Goal: Check status: Check status

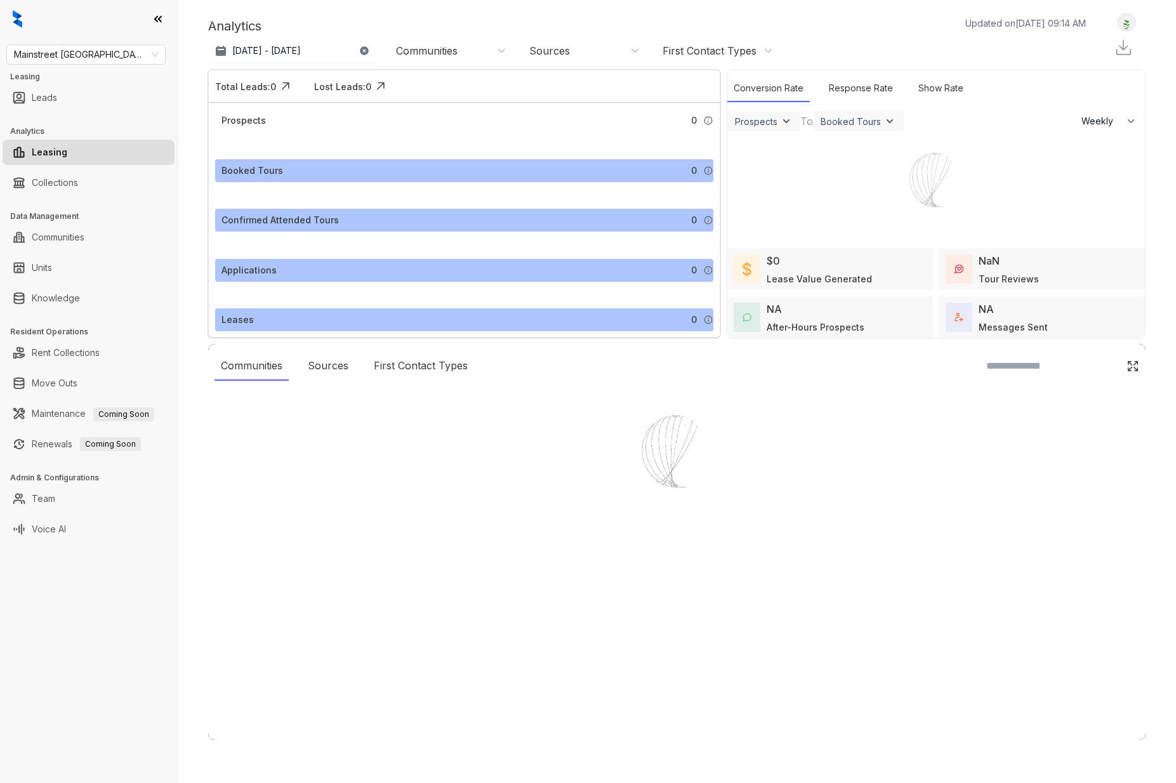
select select "******"
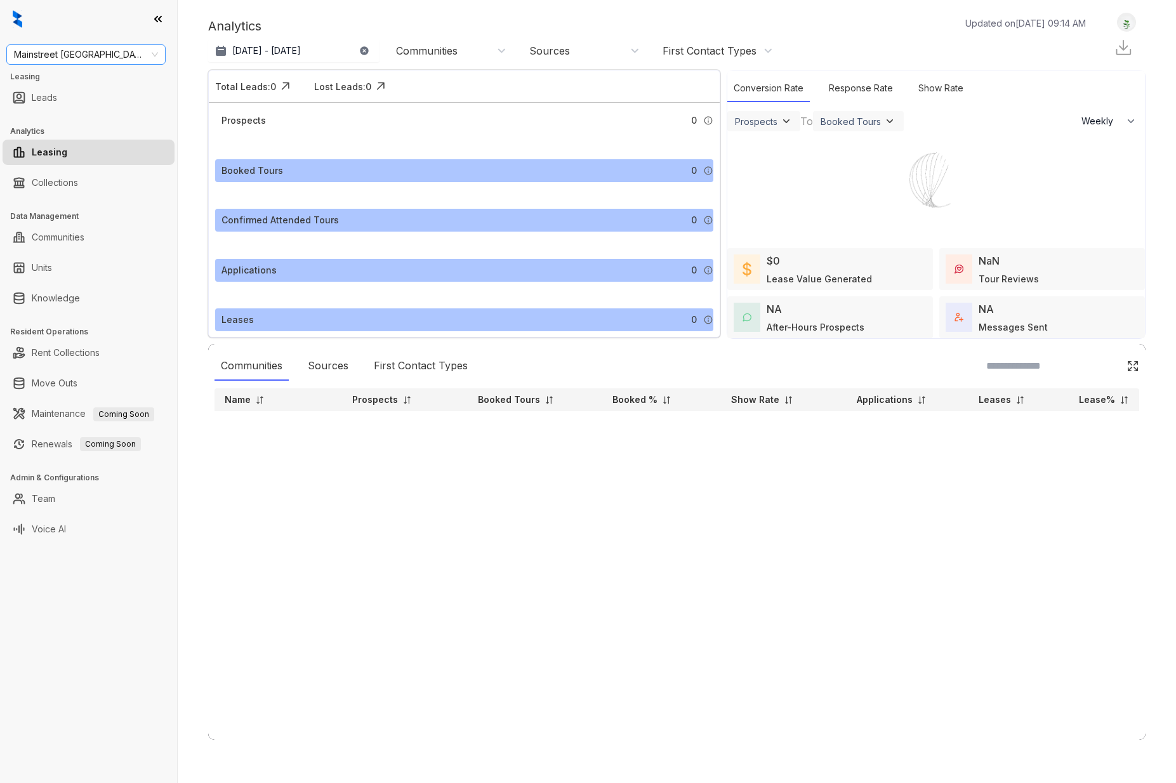
click at [159, 55] on div "Mainstreet [GEOGRAPHIC_DATA]" at bounding box center [85, 54] width 159 height 20
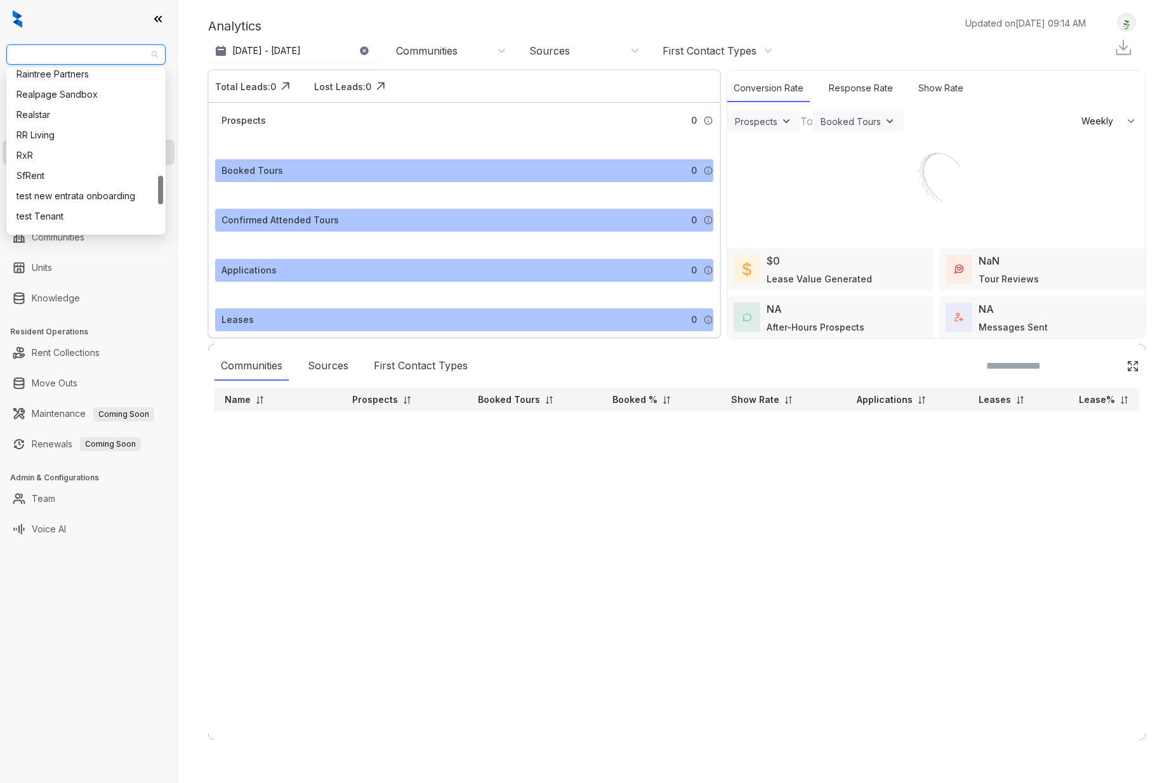
scroll to position [587, 0]
click at [76, 142] on div "RR Living" at bounding box center [85, 143] width 139 height 14
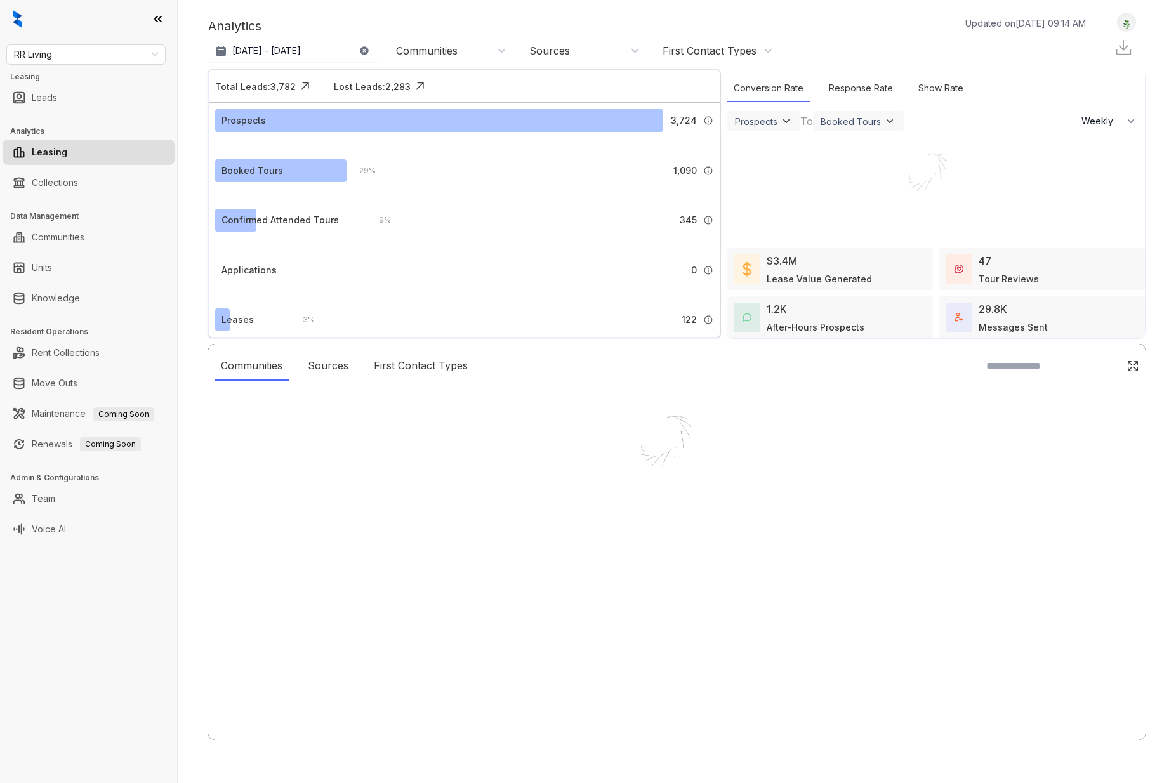
select select "******"
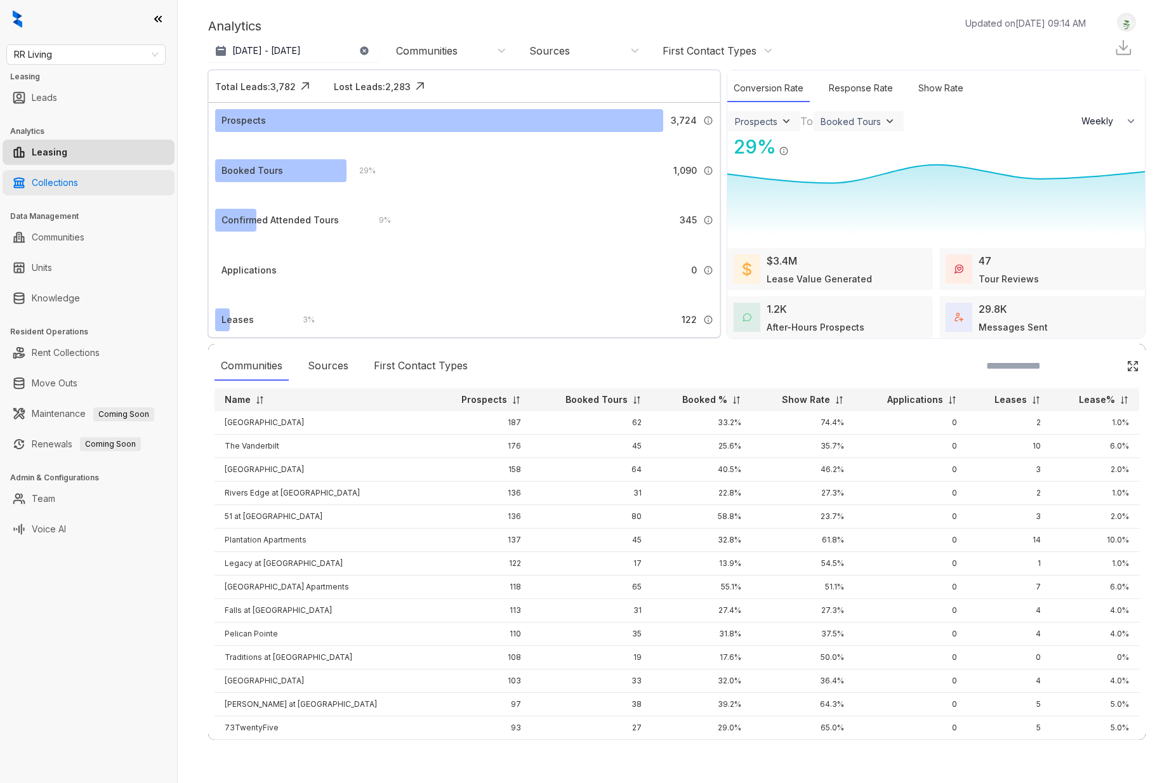
click at [76, 185] on link "Collections" at bounding box center [55, 182] width 46 height 25
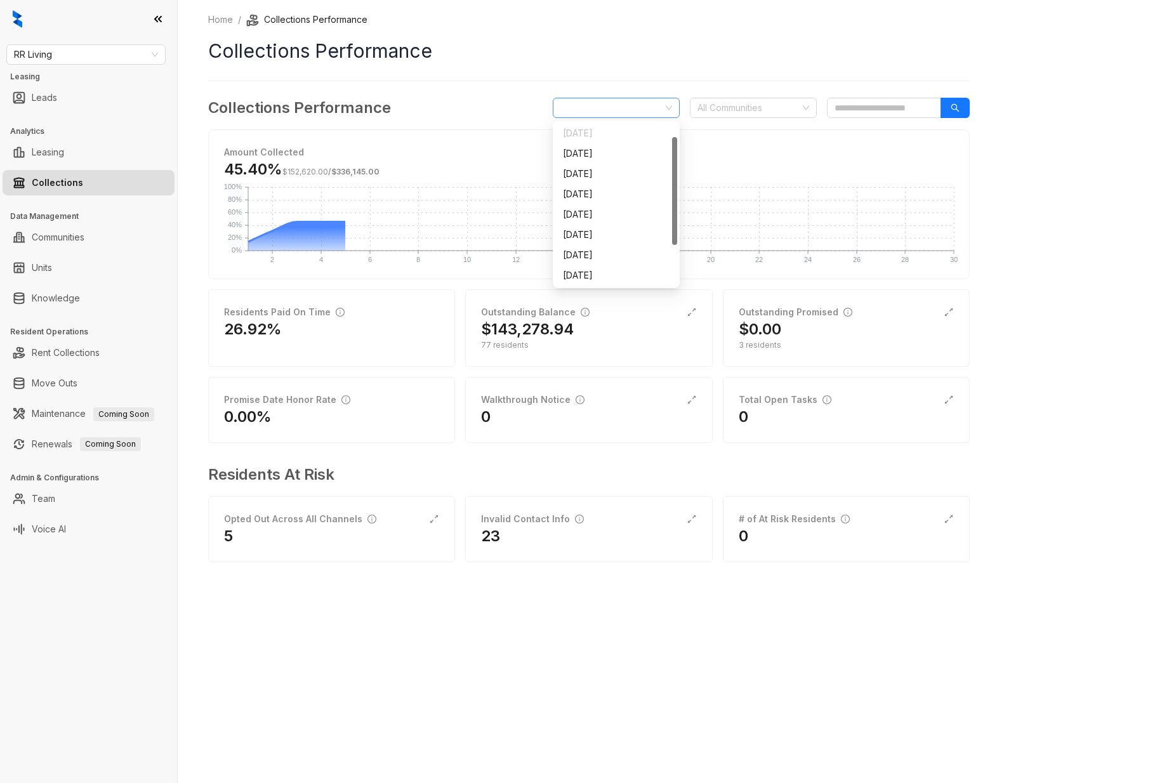
click at [669, 107] on span "September 2025" at bounding box center [616, 107] width 112 height 19
click at [636, 249] on div "August 2025" at bounding box center [616, 255] width 107 height 14
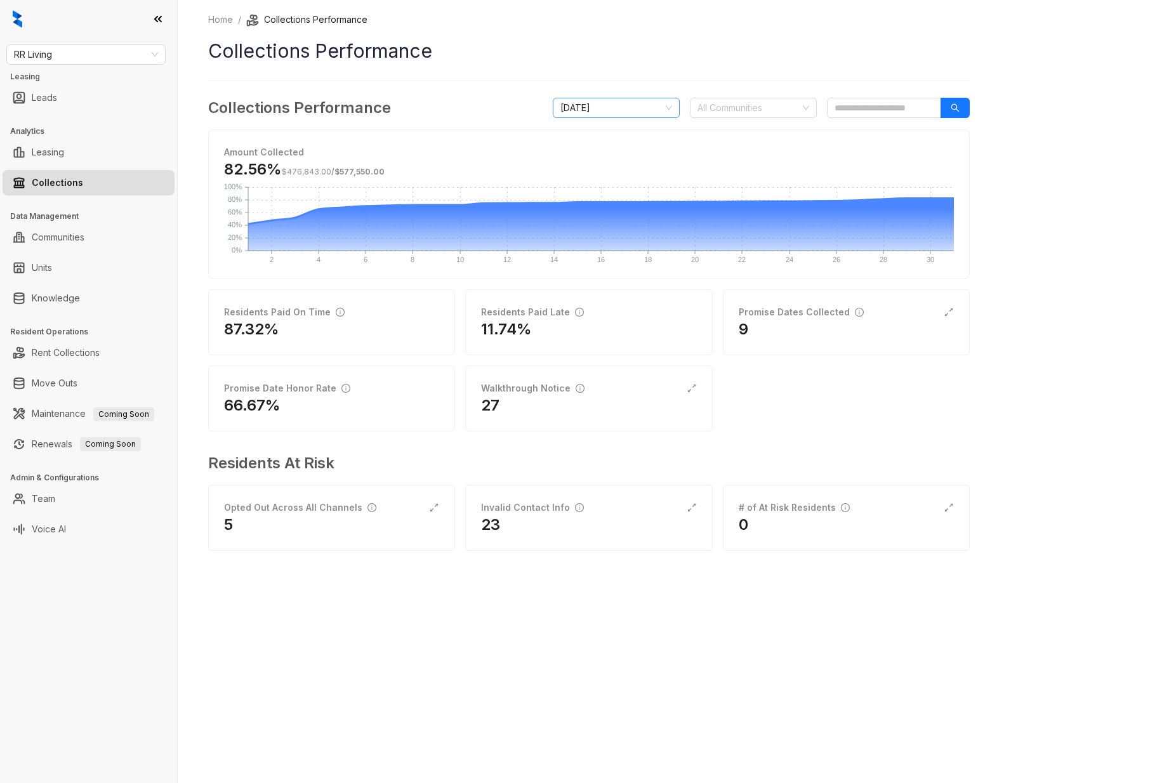
click at [665, 104] on span "August 2025" at bounding box center [616, 107] width 112 height 19
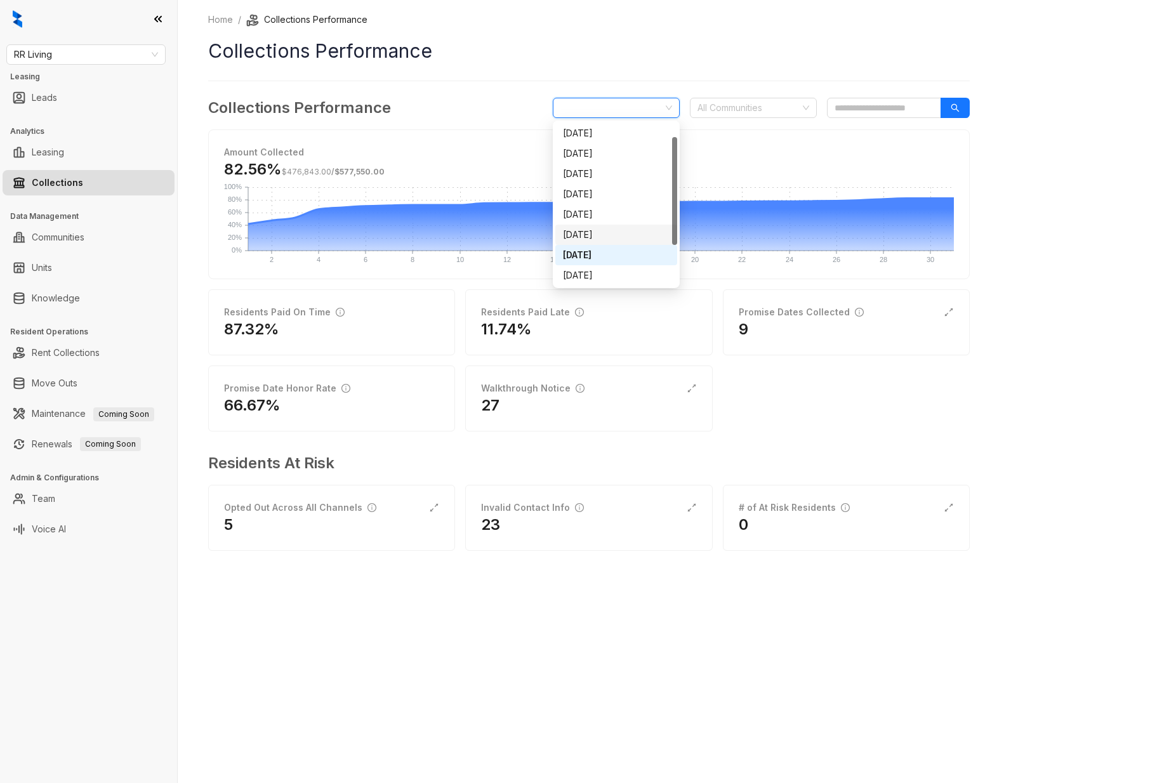
click at [636, 237] on div "July 2025" at bounding box center [616, 235] width 107 height 14
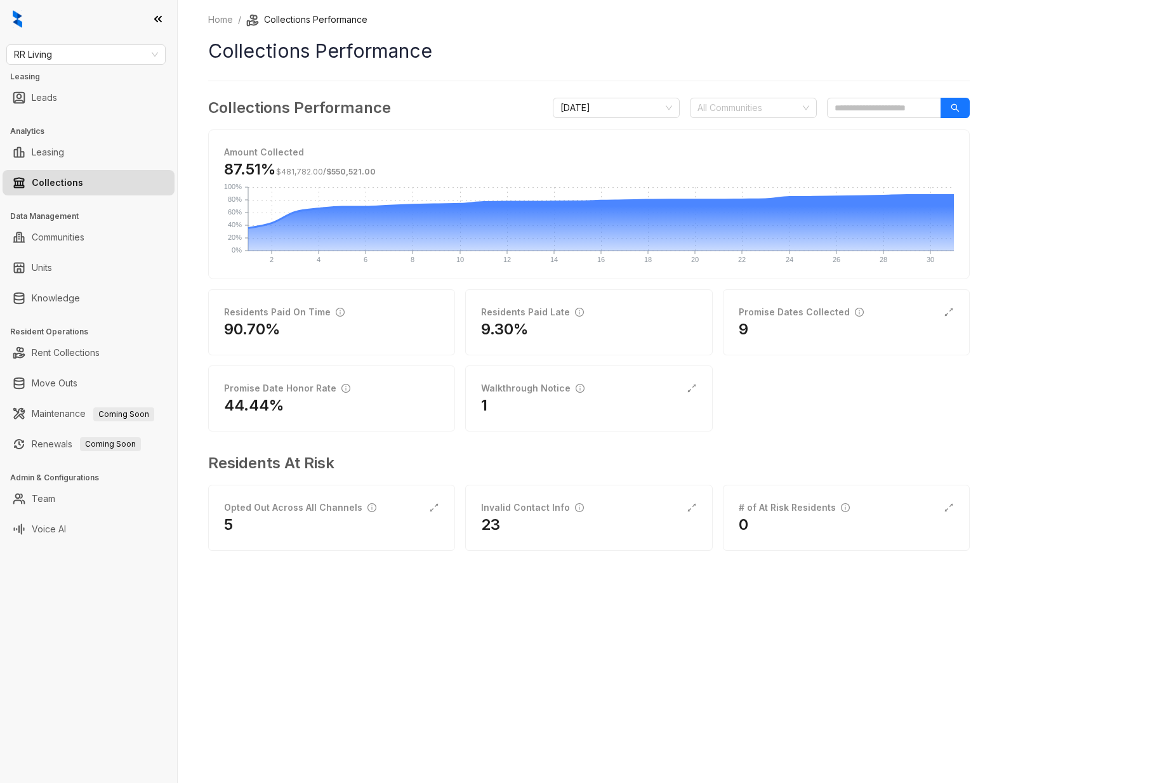
click at [621, 154] on span "Amount Collected" at bounding box center [589, 152] width 730 height 14
click at [666, 105] on span "July 2025" at bounding box center [616, 107] width 112 height 19
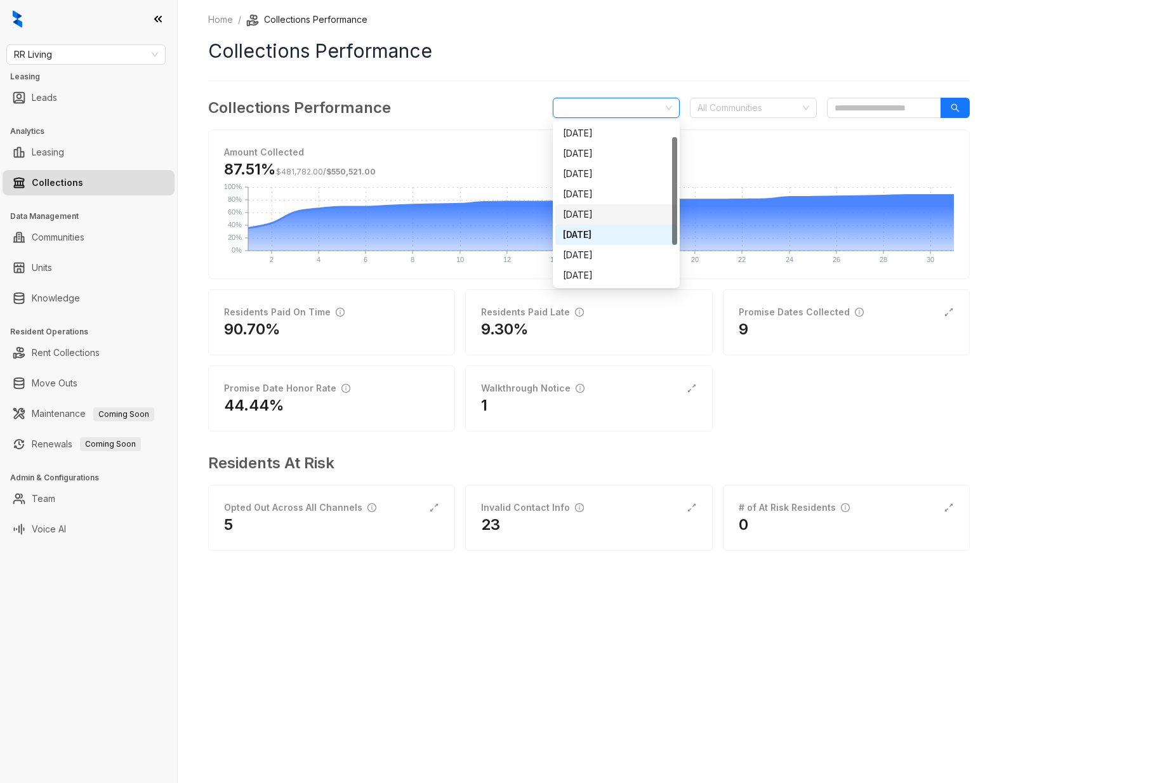
click at [603, 215] on div "June 2025" at bounding box center [616, 214] width 107 height 14
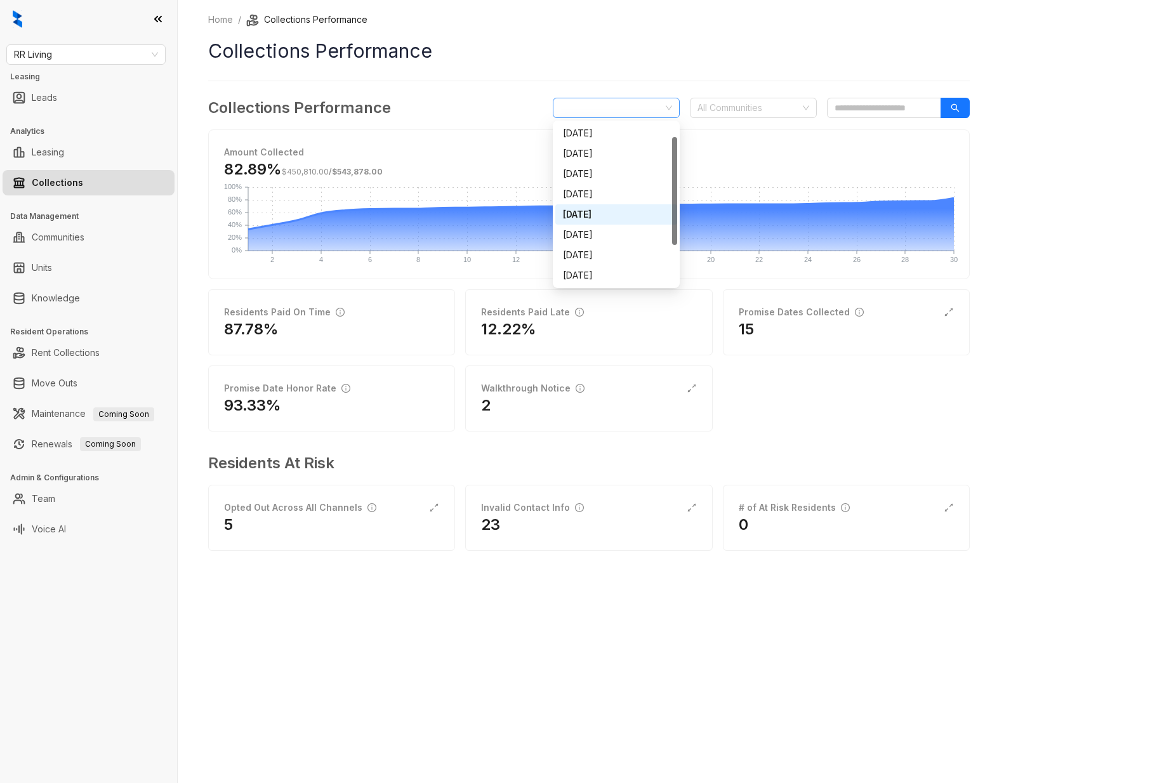
click at [640, 107] on span "June 2025" at bounding box center [616, 107] width 112 height 19
click at [621, 237] on div "July 2025" at bounding box center [616, 235] width 107 height 14
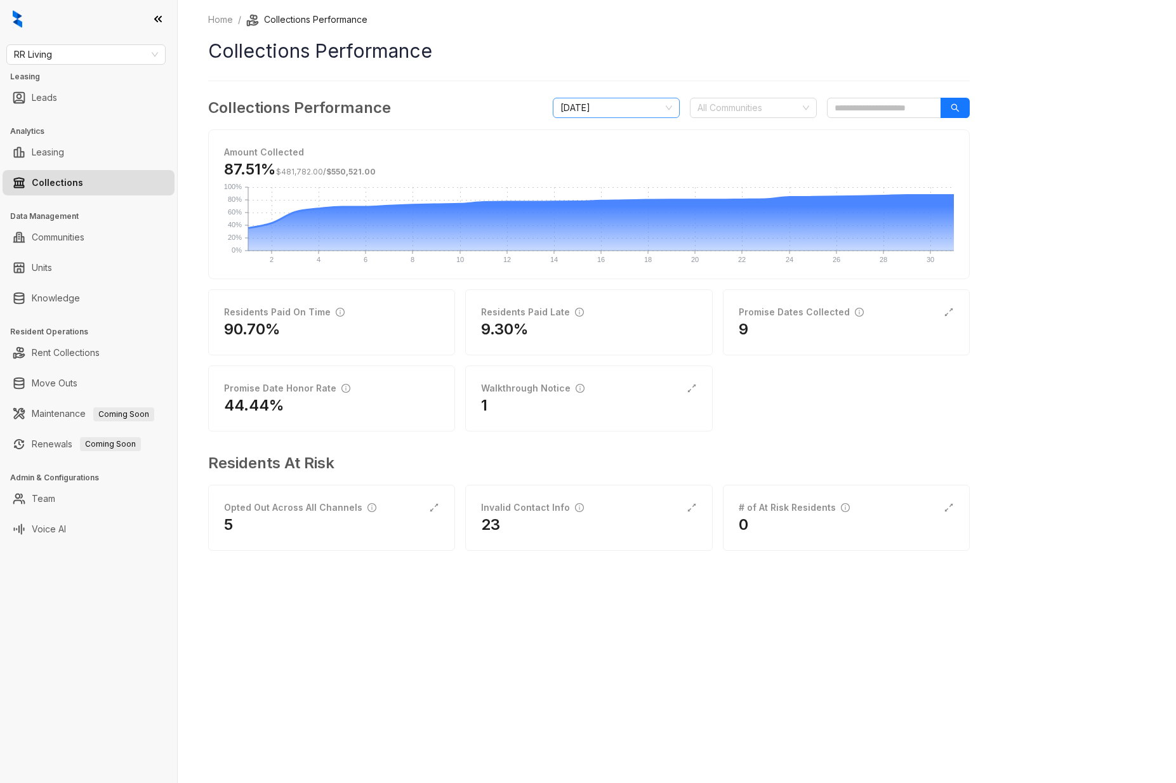
click at [643, 111] on span "July 2025" at bounding box center [616, 107] width 112 height 19
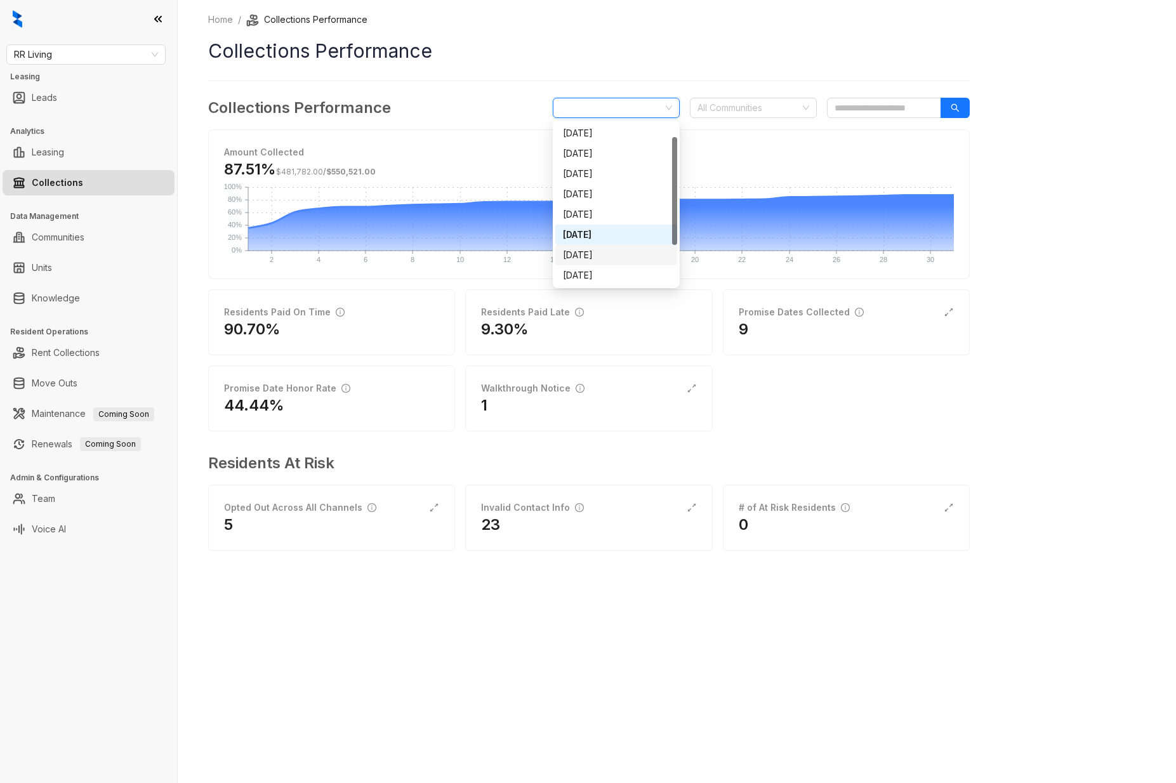
click at [617, 249] on div "August 2025" at bounding box center [616, 255] width 107 height 14
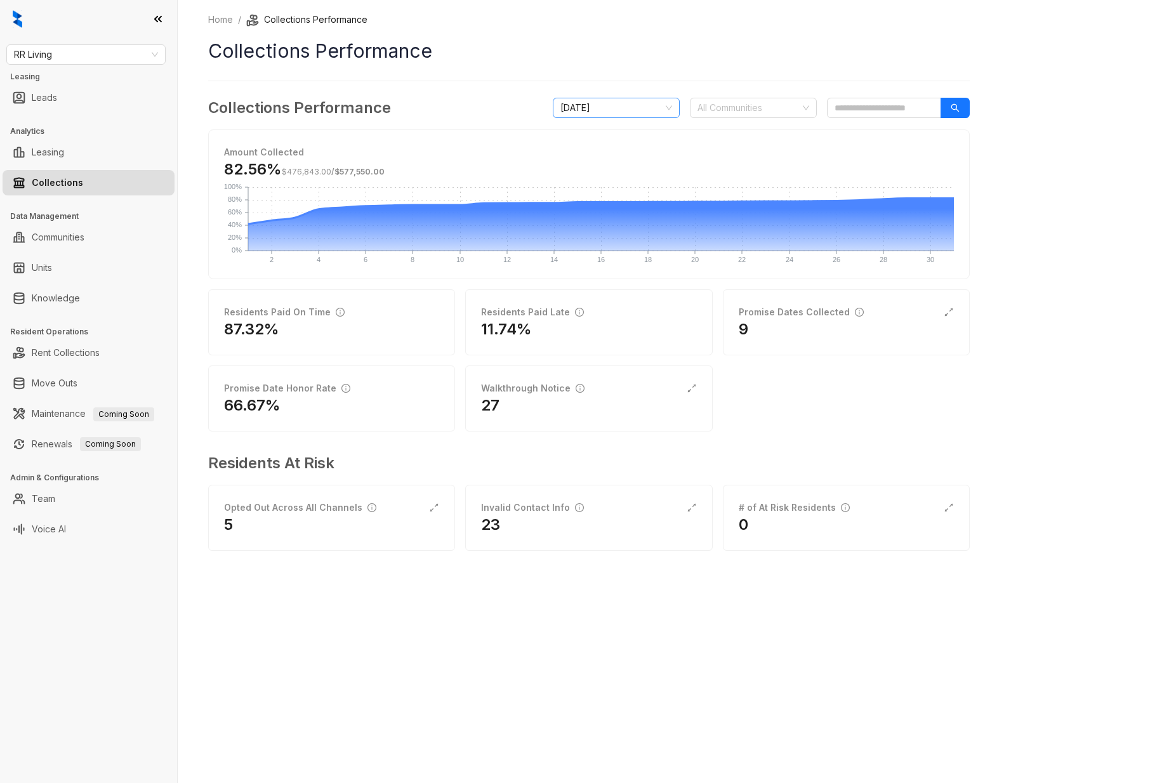
click at [667, 110] on span "August 2025" at bounding box center [616, 107] width 112 height 19
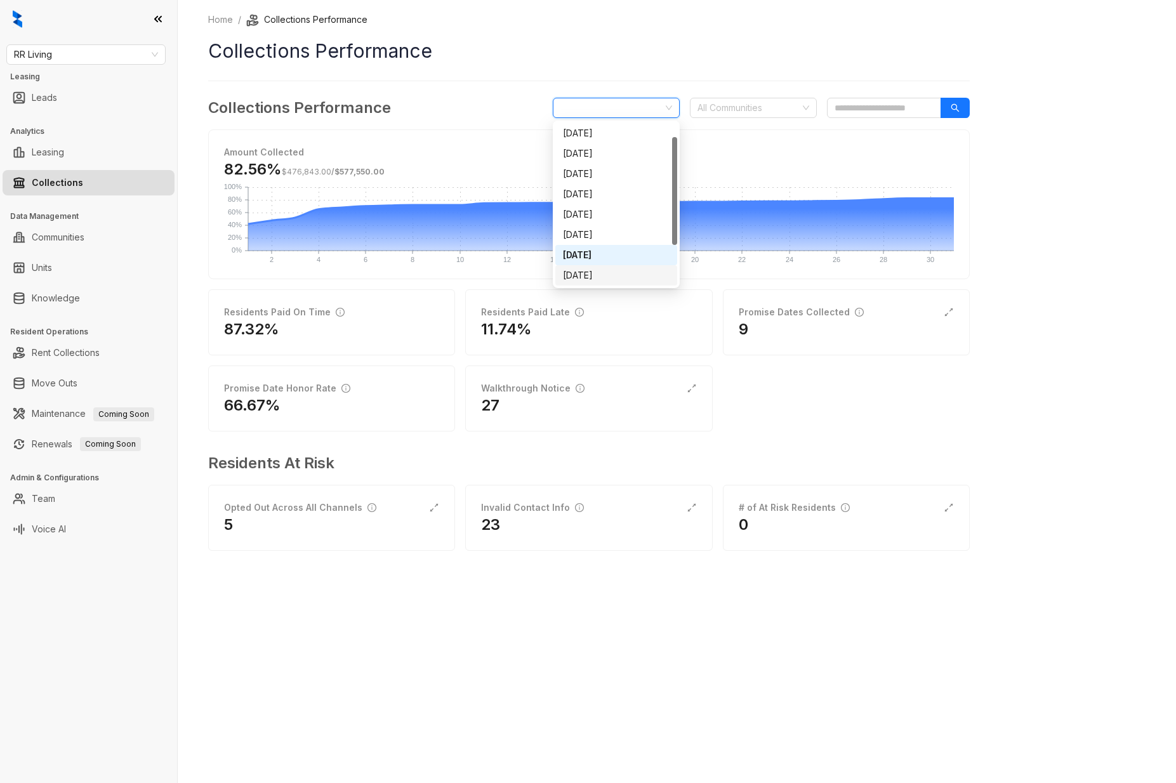
click at [640, 279] on div "September 2025" at bounding box center [616, 275] width 107 height 14
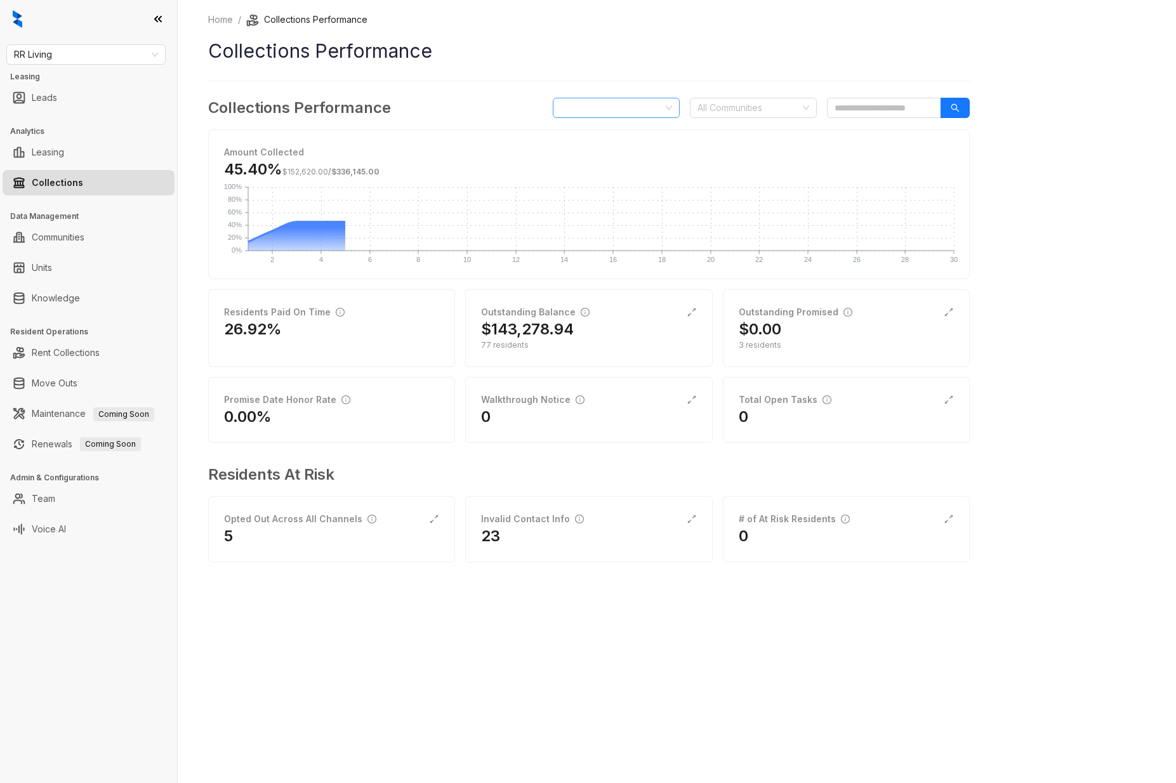
click at [663, 109] on span "September 2025" at bounding box center [616, 107] width 112 height 19
click at [626, 250] on div "August 2025" at bounding box center [616, 255] width 107 height 14
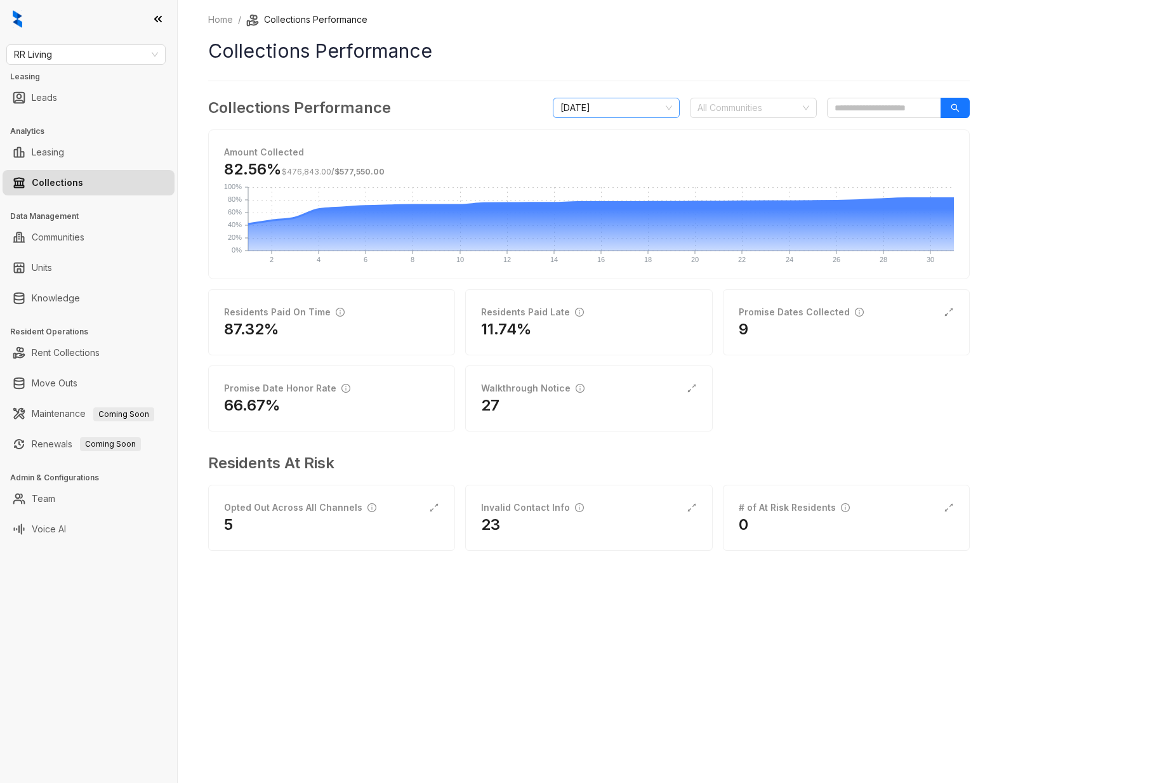
click at [666, 107] on span "August 2025" at bounding box center [616, 107] width 112 height 19
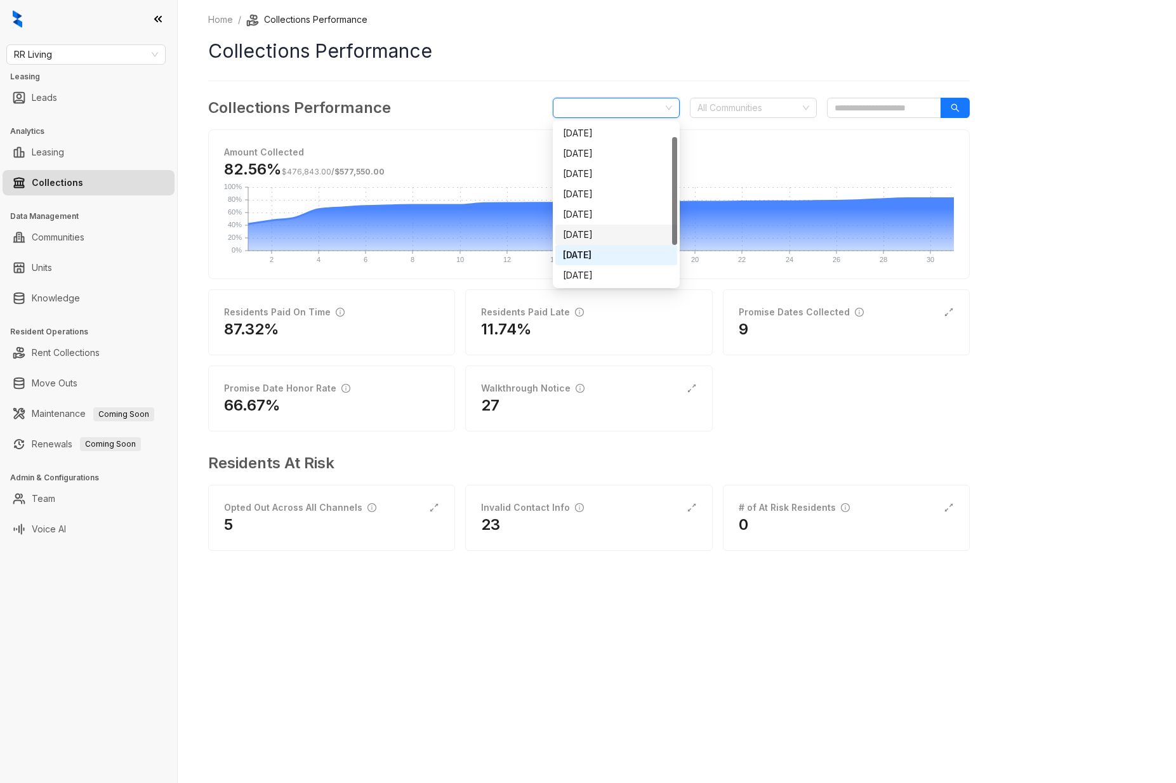
click at [635, 231] on div "July 2025" at bounding box center [616, 235] width 107 height 14
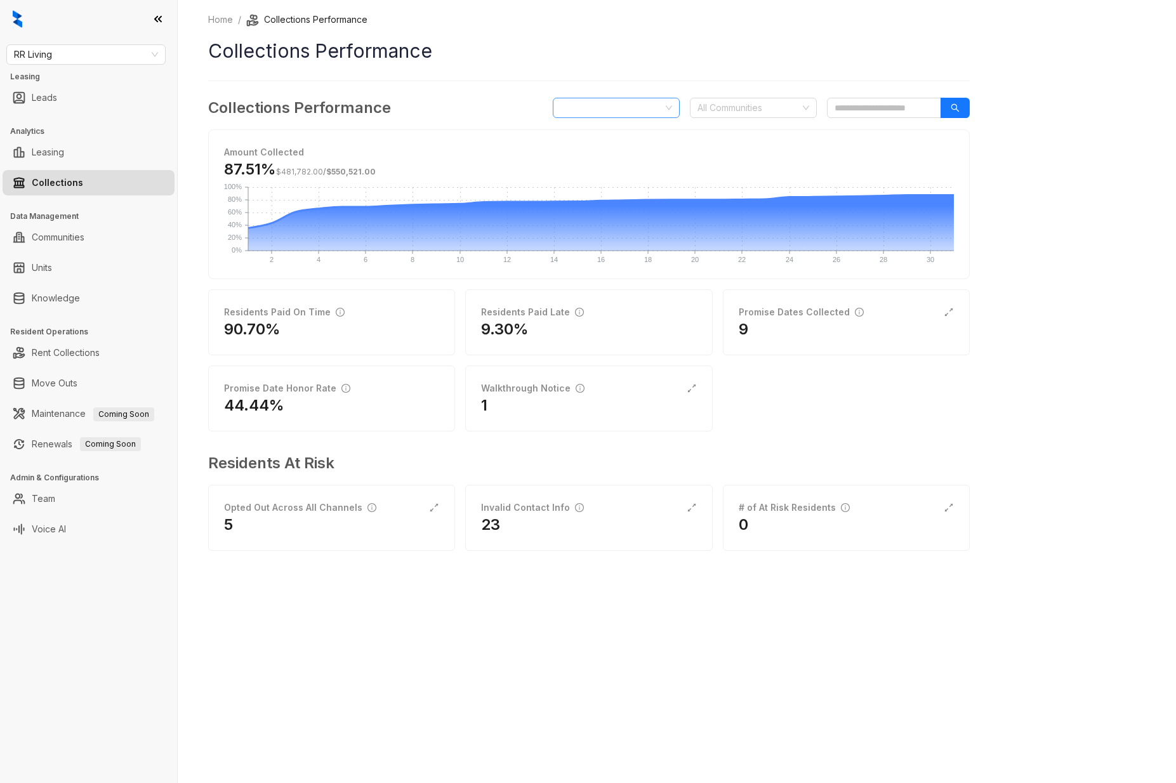
click at [669, 111] on span "July 2025" at bounding box center [616, 107] width 112 height 19
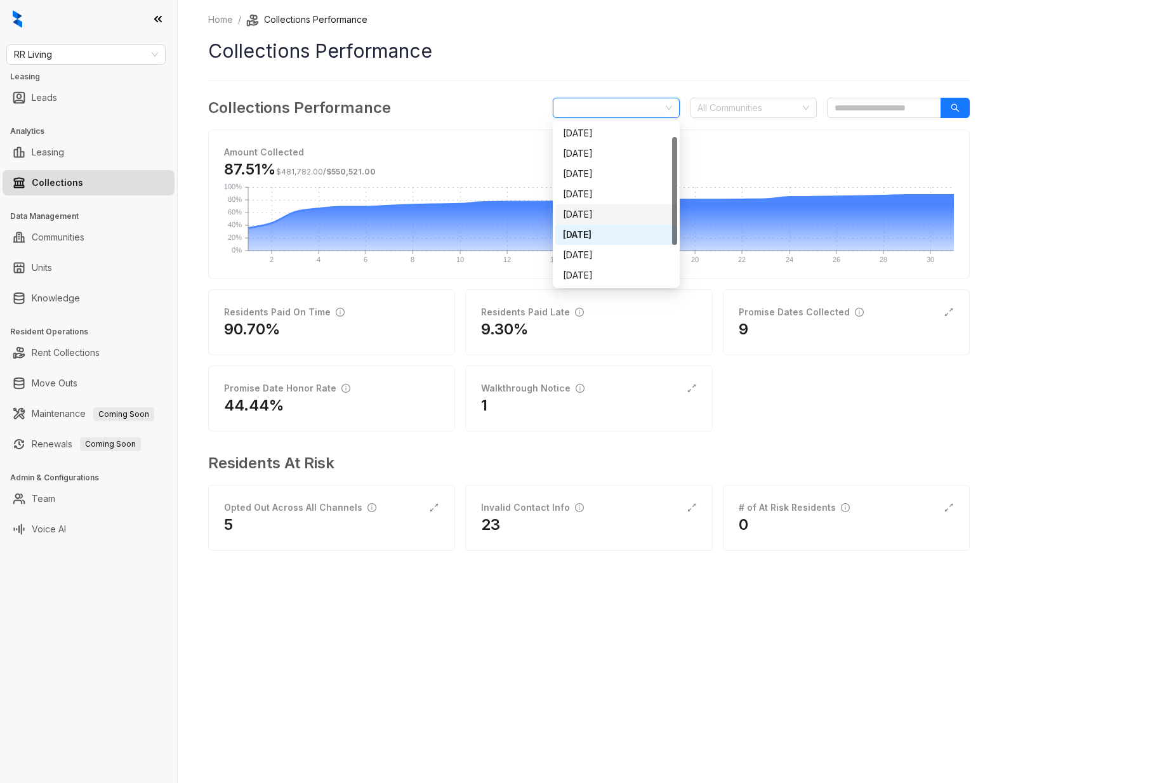
click at [636, 209] on div "June 2025" at bounding box center [616, 214] width 107 height 14
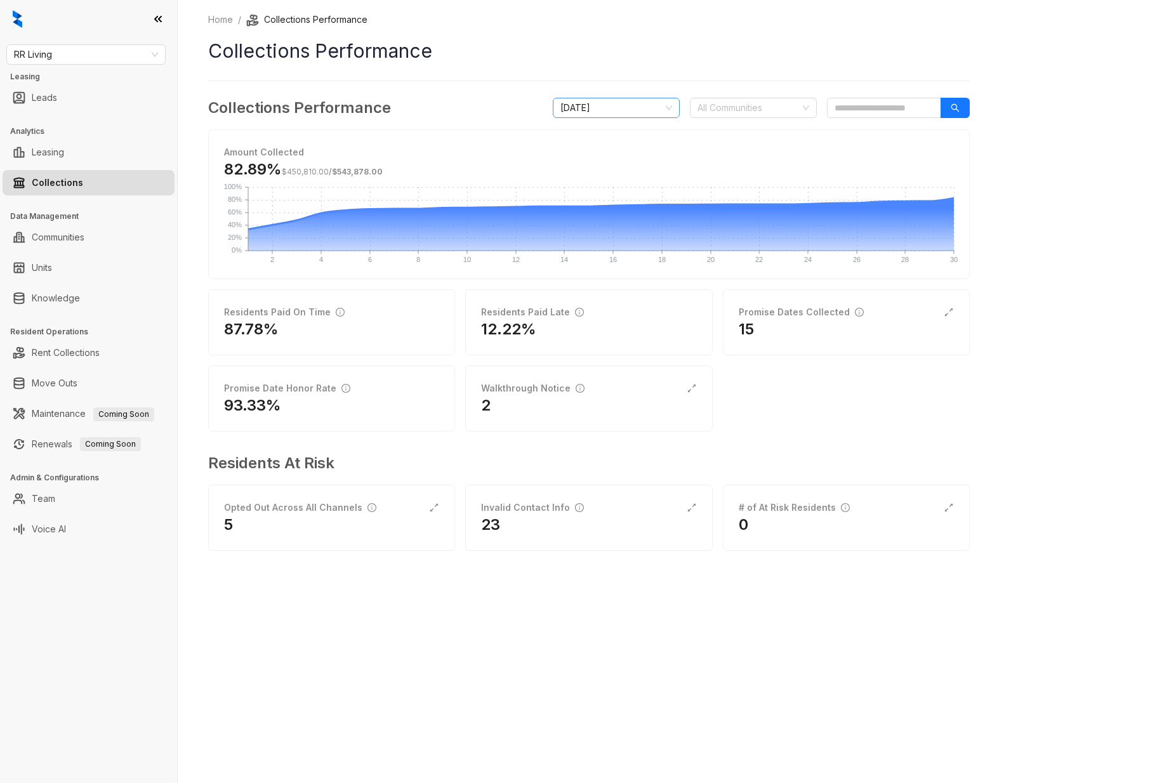
click at [635, 110] on span "June 2025" at bounding box center [616, 107] width 112 height 19
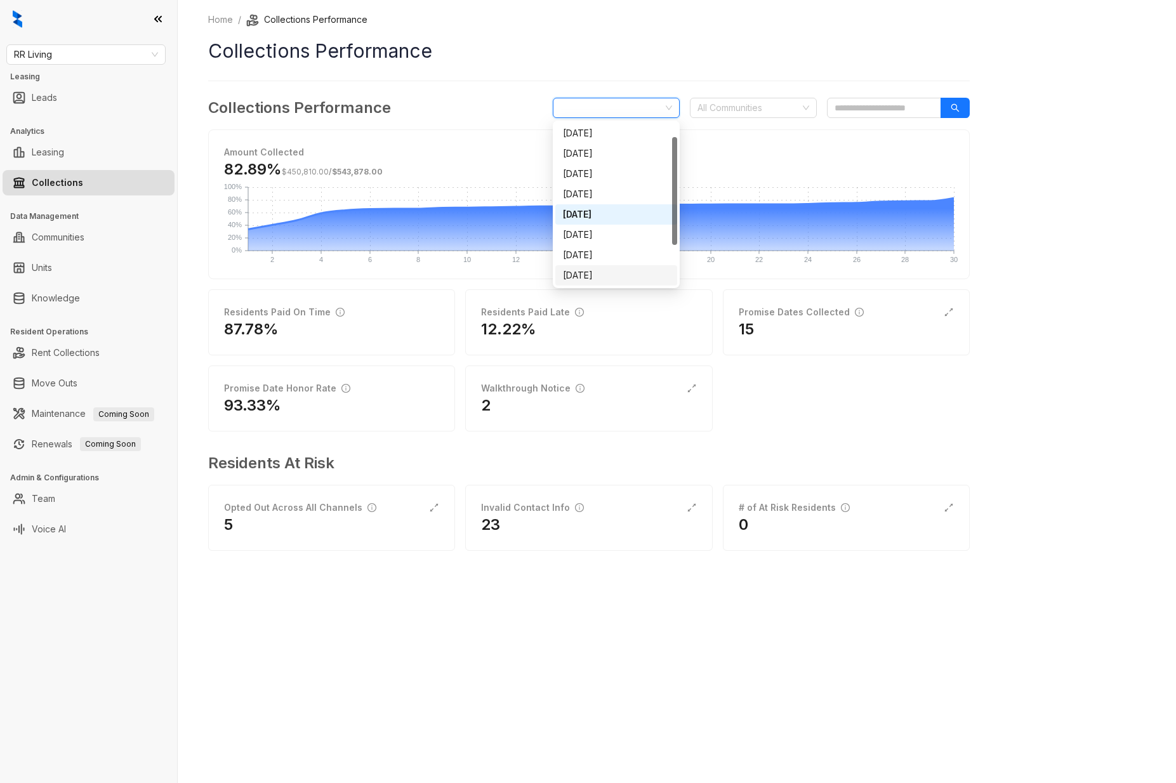
click at [622, 274] on div "September 2025" at bounding box center [616, 275] width 107 height 14
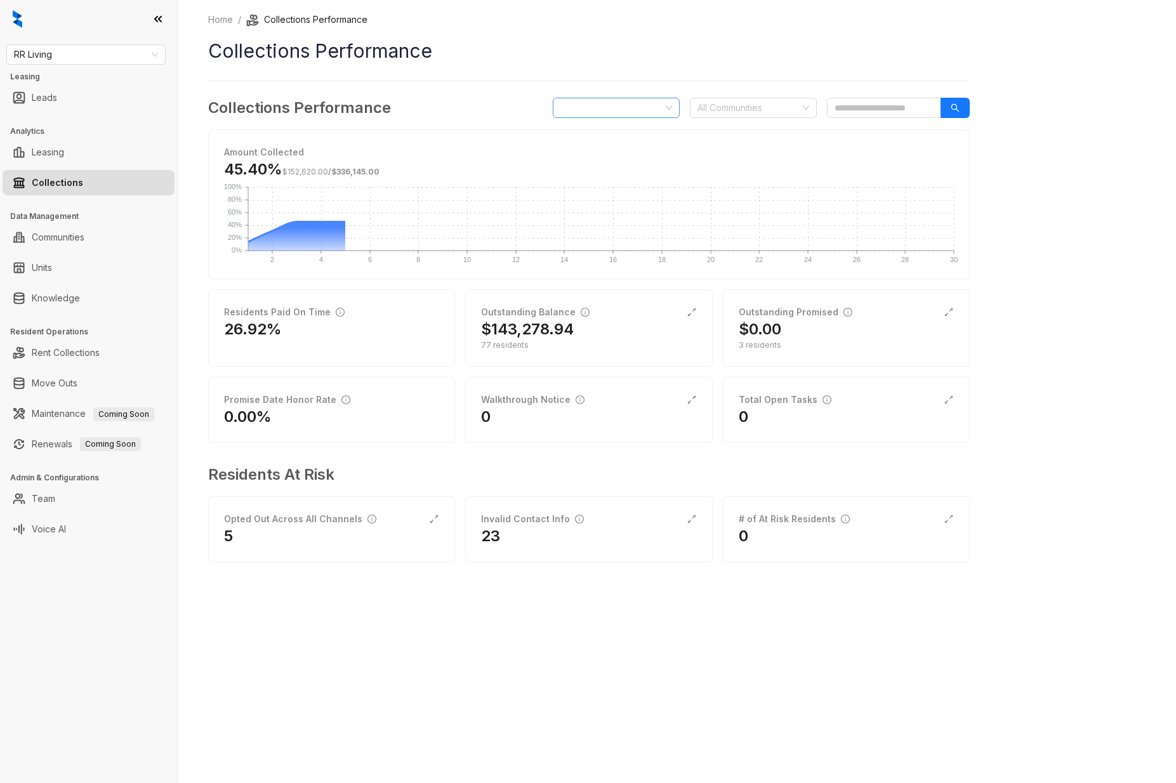
click at [623, 111] on span "September 2025" at bounding box center [616, 107] width 112 height 19
click at [622, 275] on div "September 2025" at bounding box center [616, 275] width 107 height 14
click at [605, 115] on span "September 2025" at bounding box center [616, 107] width 112 height 19
click at [588, 254] on div "August 2025" at bounding box center [616, 255] width 107 height 14
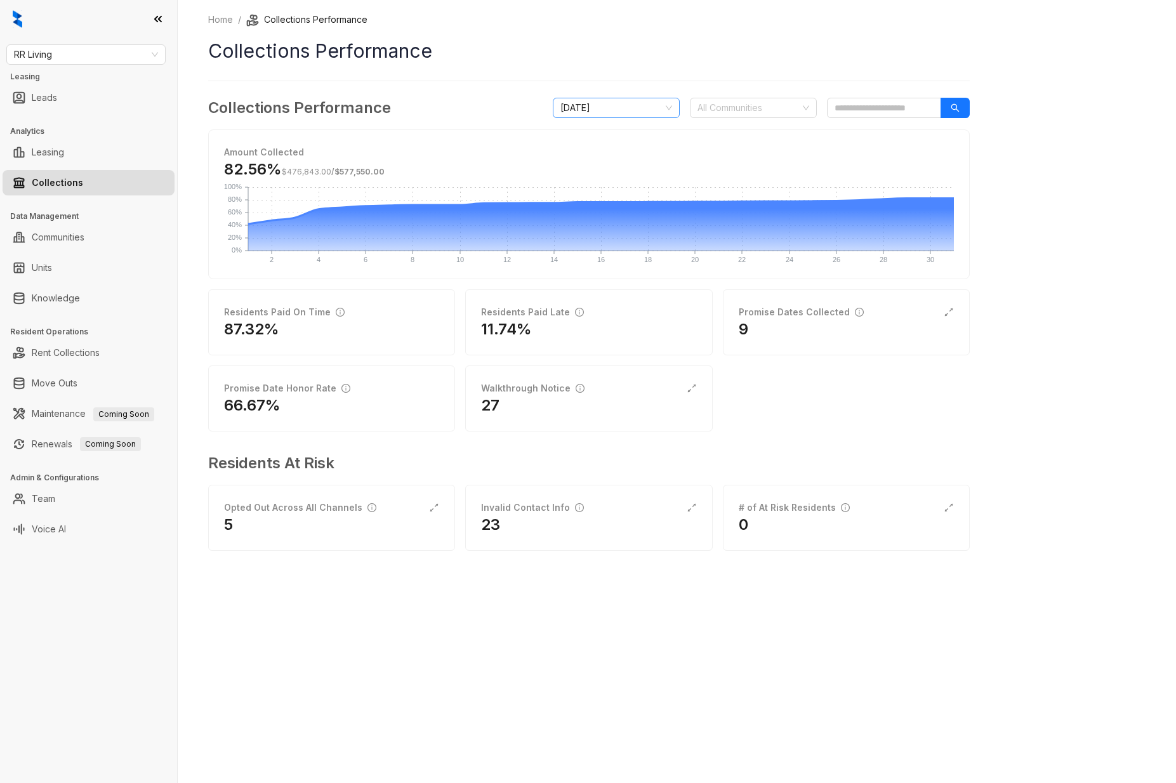
click at [635, 113] on span "August 2025" at bounding box center [616, 107] width 112 height 19
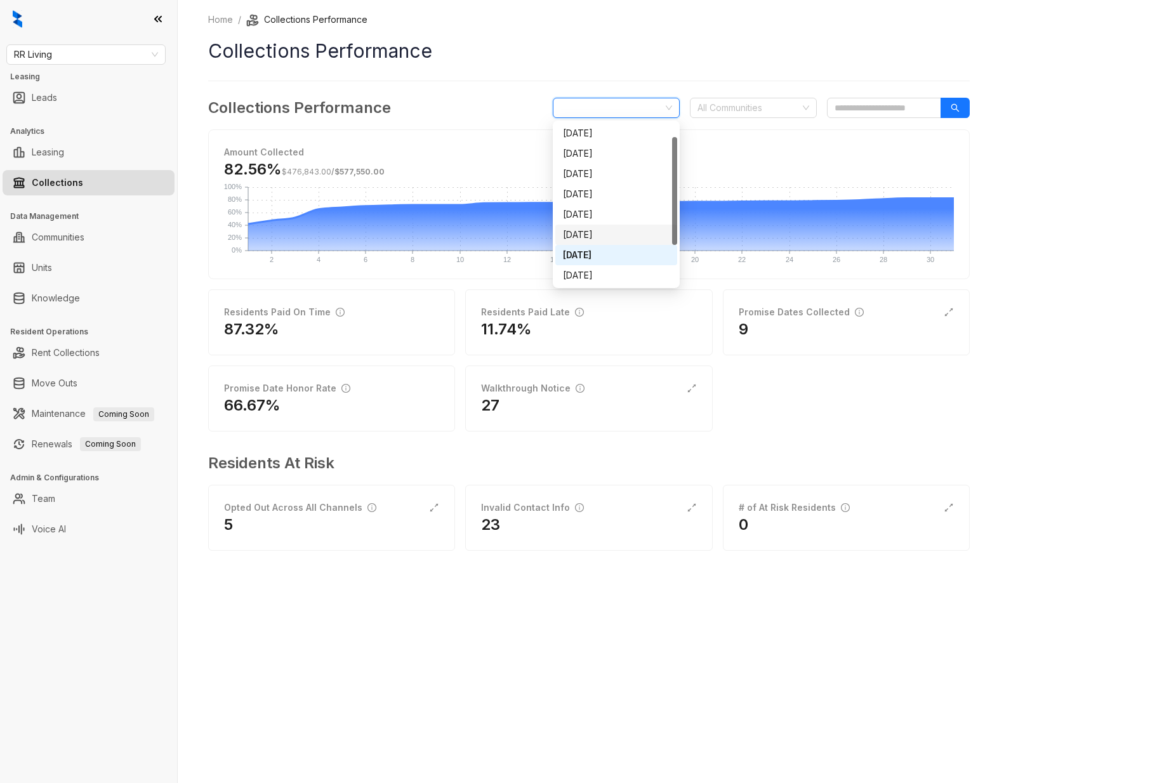
click at [619, 233] on div "July 2025" at bounding box center [616, 235] width 107 height 14
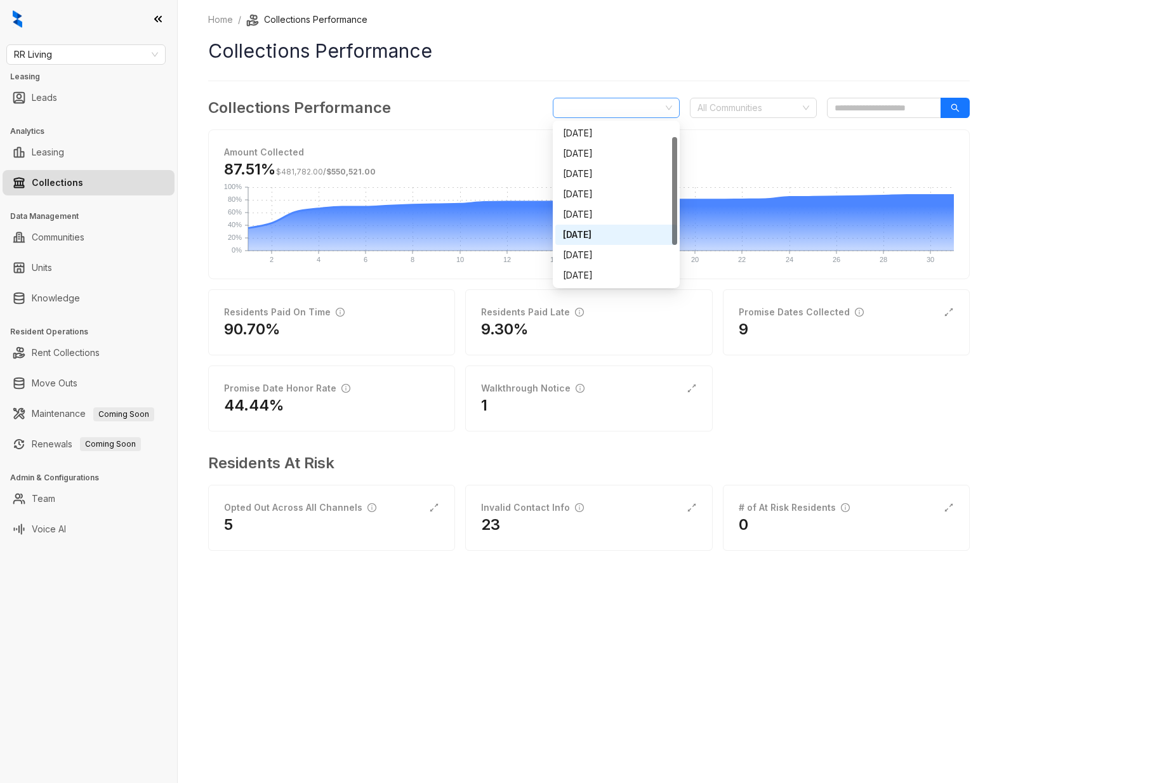
click at [579, 111] on span "July 2025" at bounding box center [616, 107] width 112 height 19
click at [586, 214] on div "June 2025" at bounding box center [616, 214] width 107 height 14
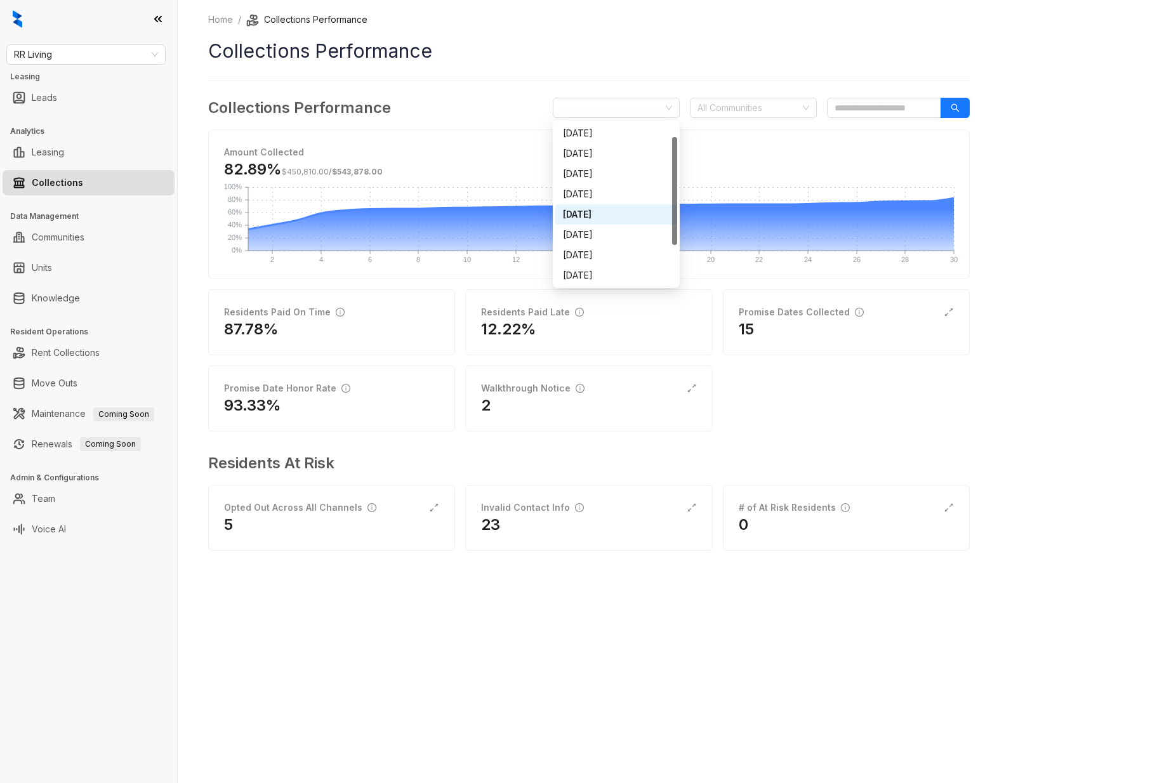
drag, startPoint x: 620, startPoint y: 110, endPoint x: 621, endPoint y: 127, distance: 17.1
click at [620, 110] on span "June 2025" at bounding box center [616, 107] width 112 height 19
click at [614, 193] on div "May 2025" at bounding box center [616, 194] width 107 height 14
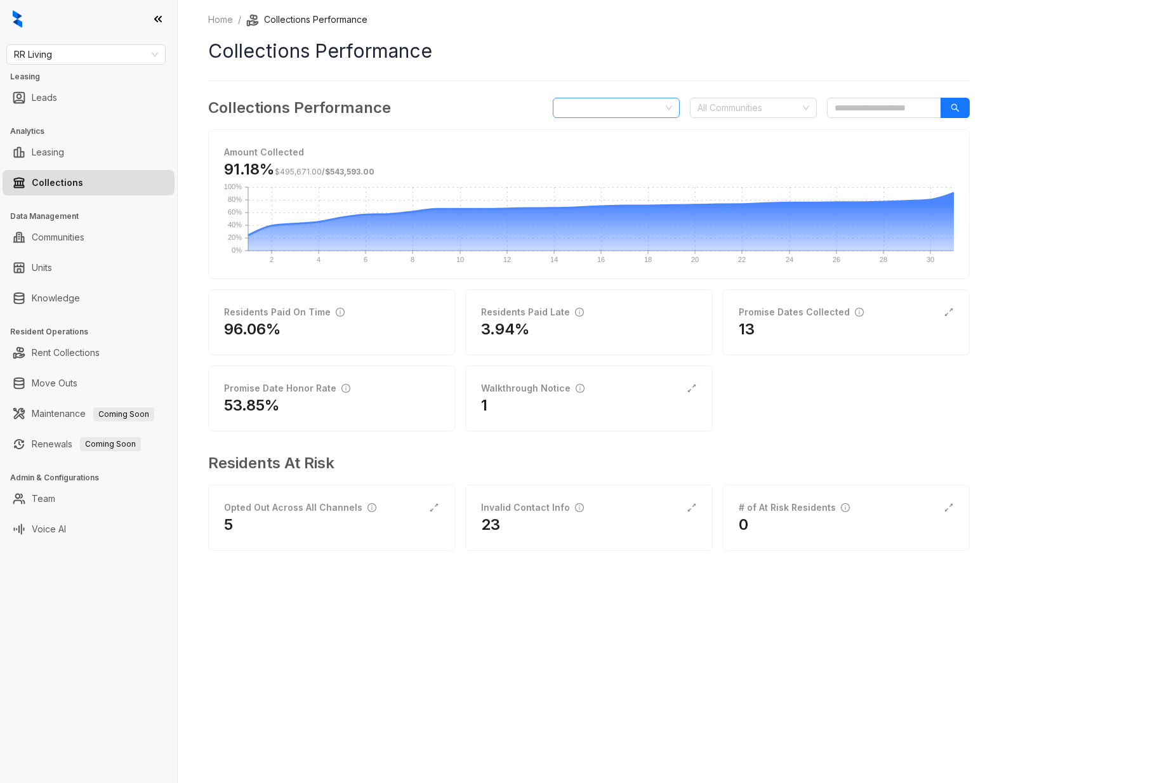
click at [614, 107] on span "May 2025" at bounding box center [616, 107] width 112 height 19
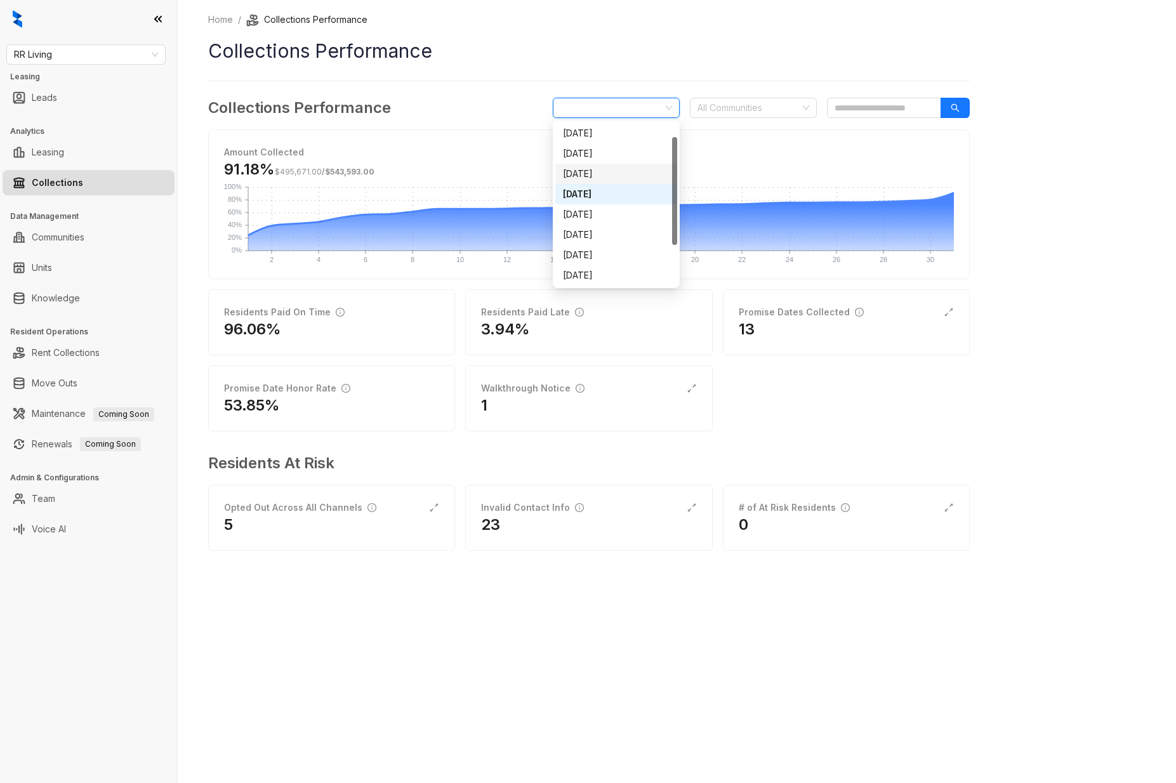
click at [602, 178] on div "April 2025" at bounding box center [616, 174] width 107 height 14
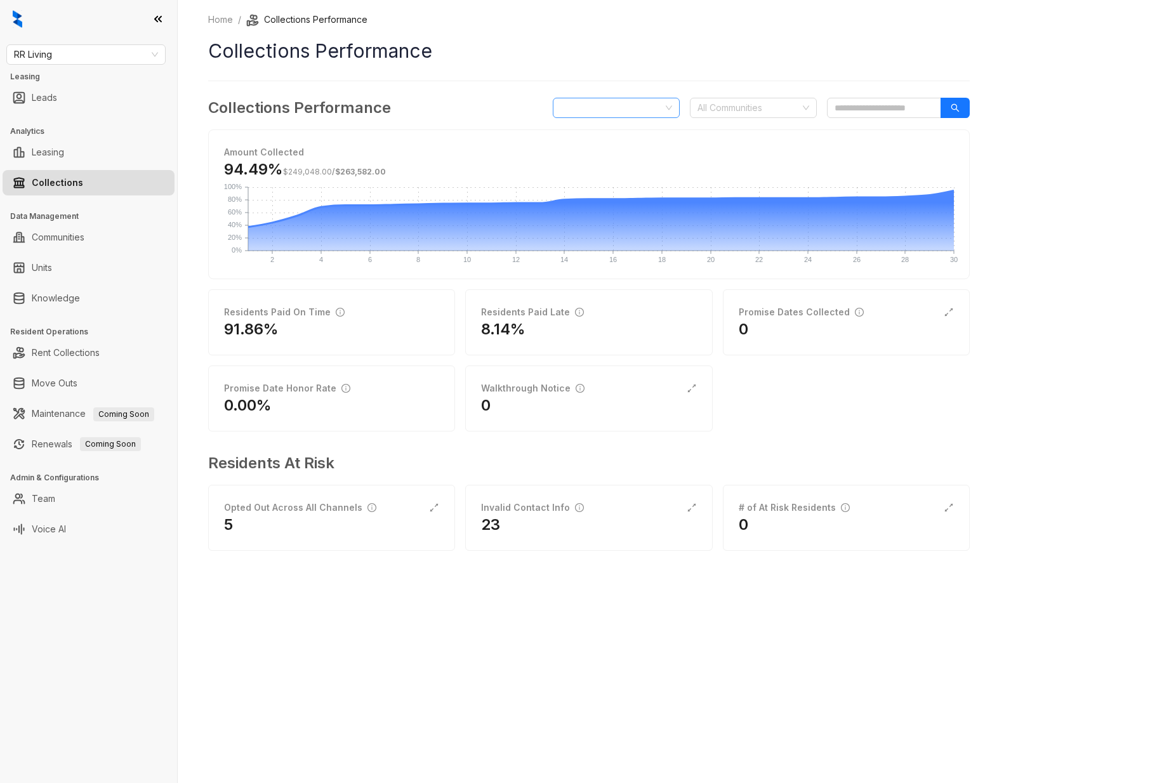
click at [627, 107] on span "April 2025" at bounding box center [616, 107] width 112 height 19
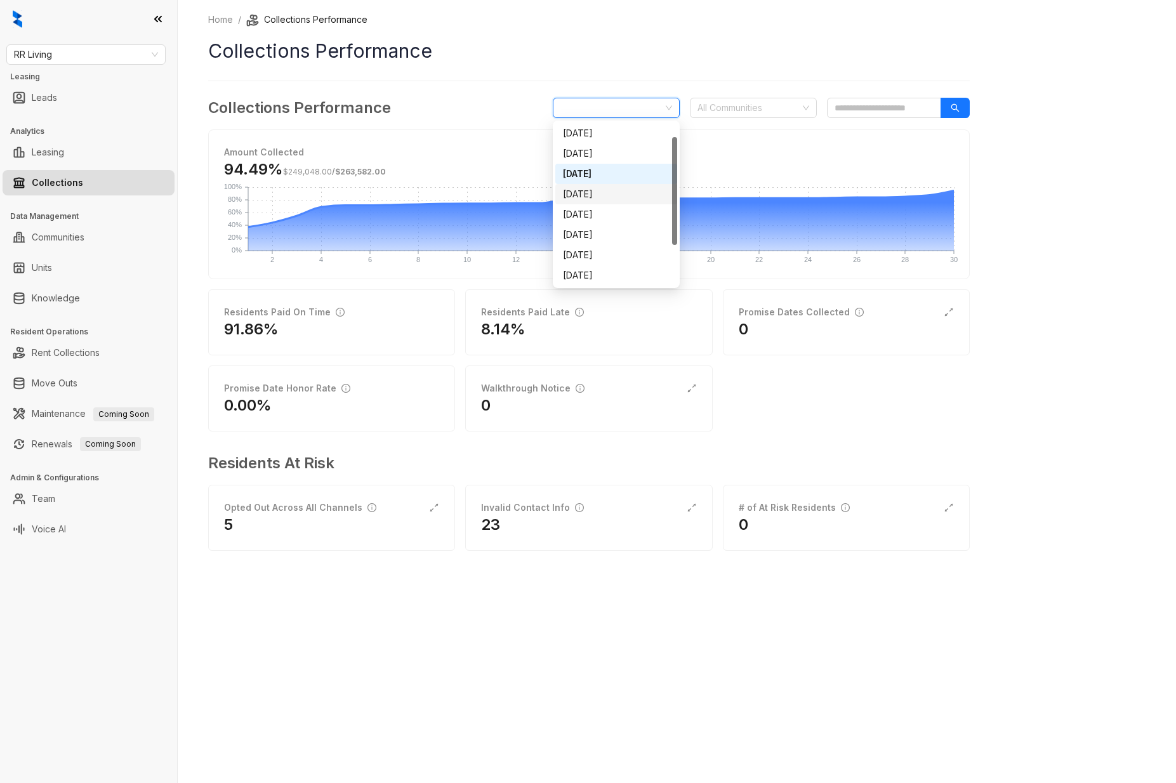
click at [602, 191] on div "May 2025" at bounding box center [616, 194] width 107 height 14
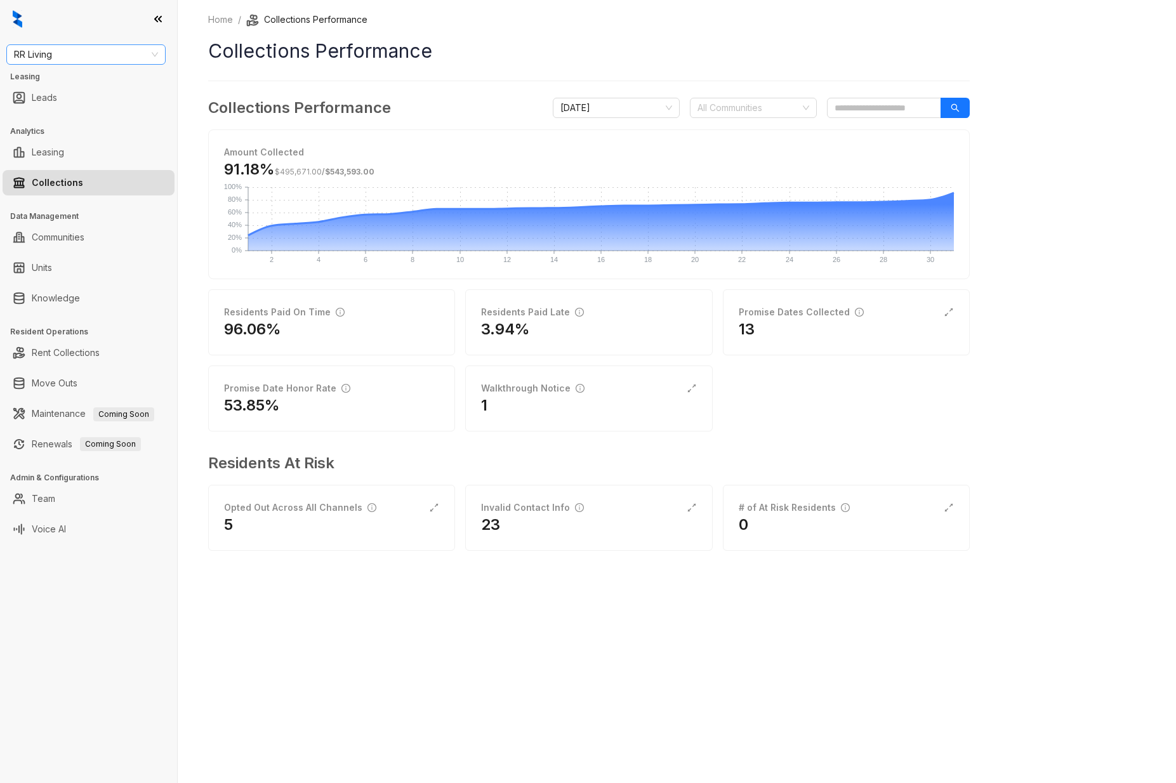
click at [127, 48] on span "RR Living" at bounding box center [86, 54] width 144 height 19
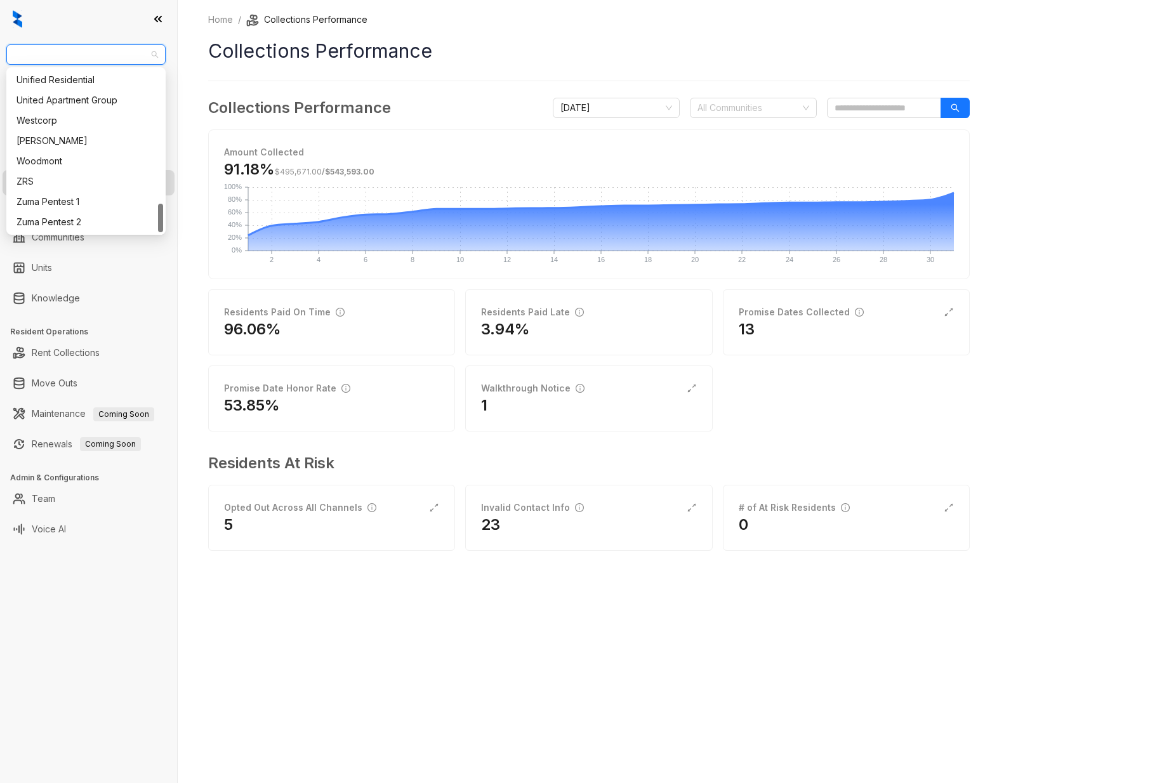
scroll to position [751, 0]
click at [77, 95] on div "United Apartment Group" at bounding box center [85, 100] width 139 height 14
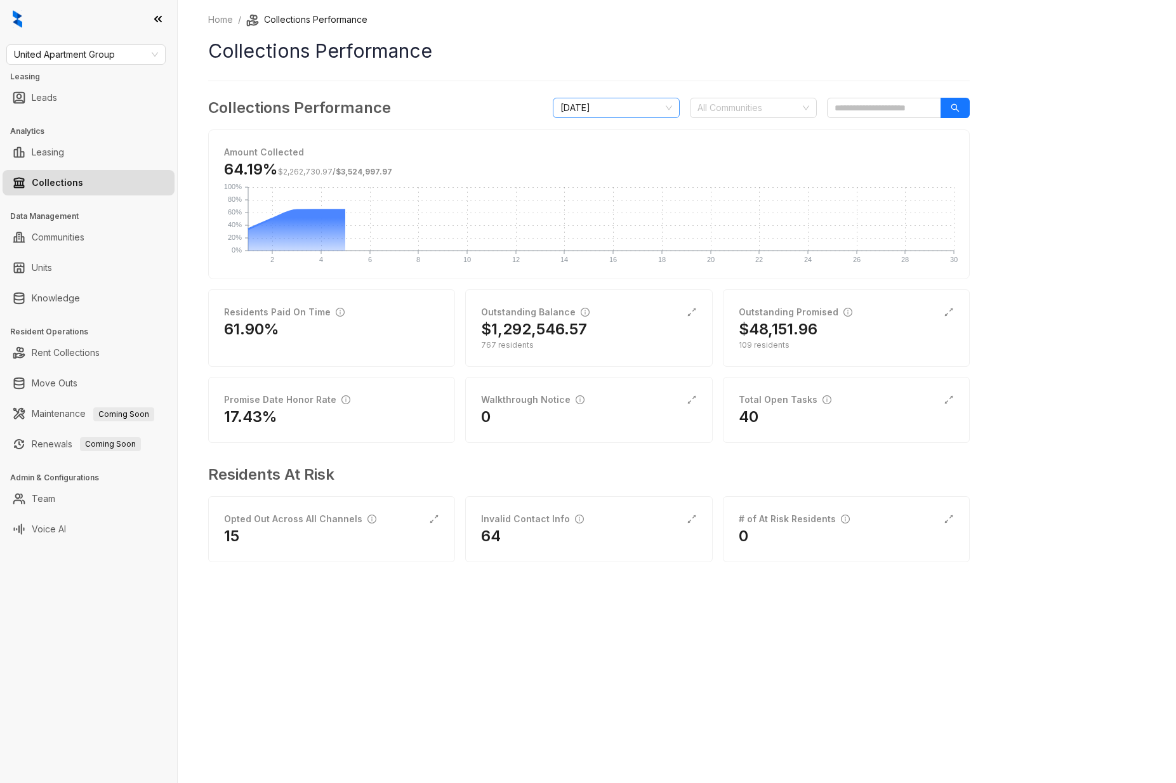
click at [643, 110] on span "[DATE]" at bounding box center [616, 107] width 112 height 19
click at [623, 256] on div "[DATE]" at bounding box center [616, 255] width 107 height 14
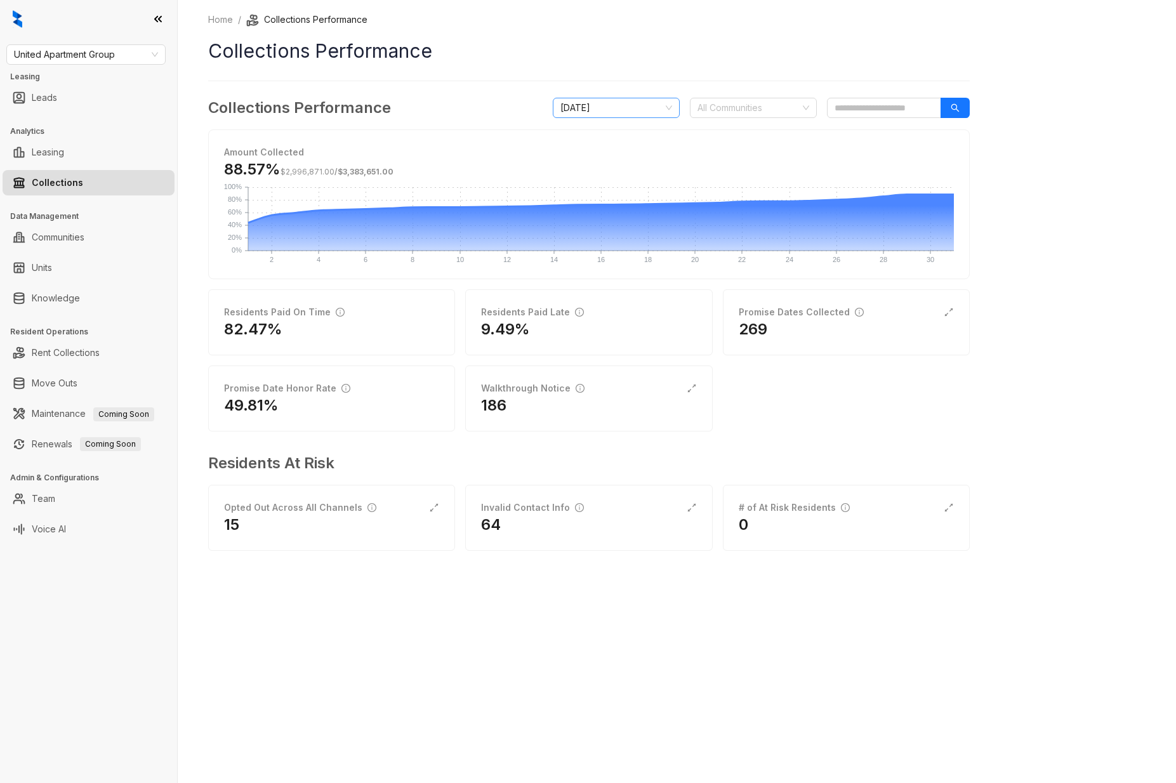
click at [613, 112] on span "[DATE]" at bounding box center [616, 107] width 112 height 19
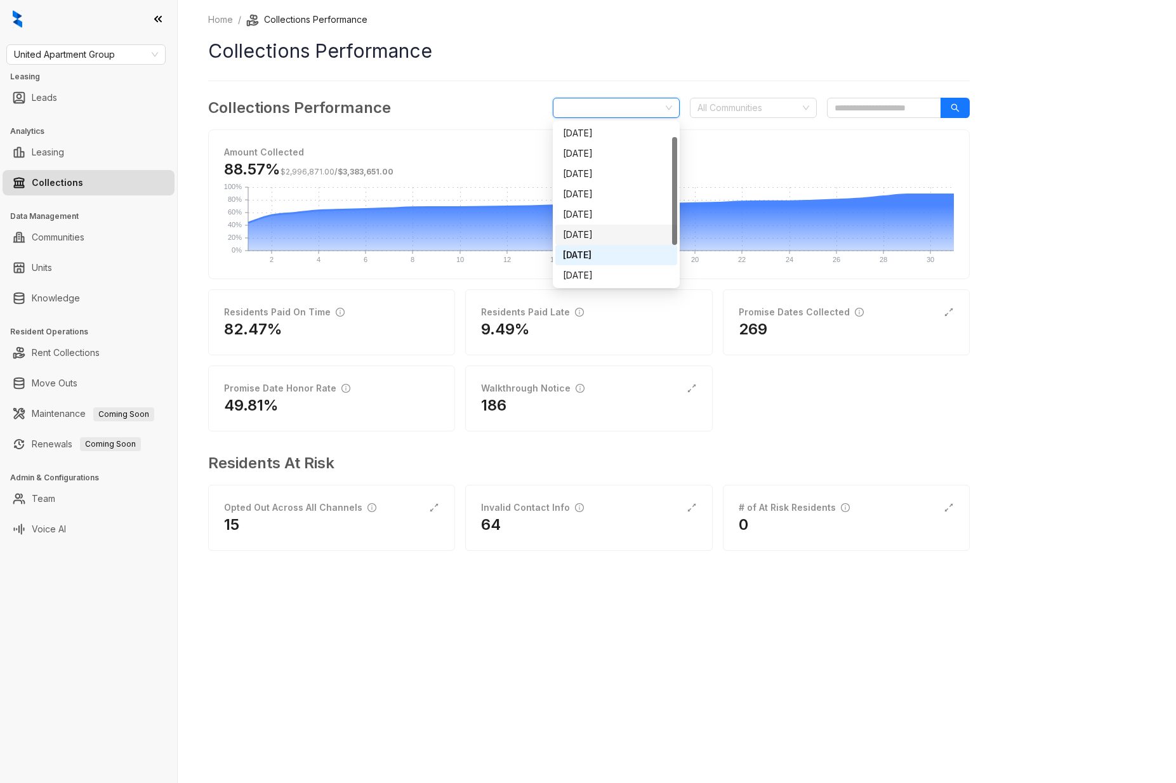
click at [608, 232] on div "[DATE]" at bounding box center [616, 235] width 107 height 14
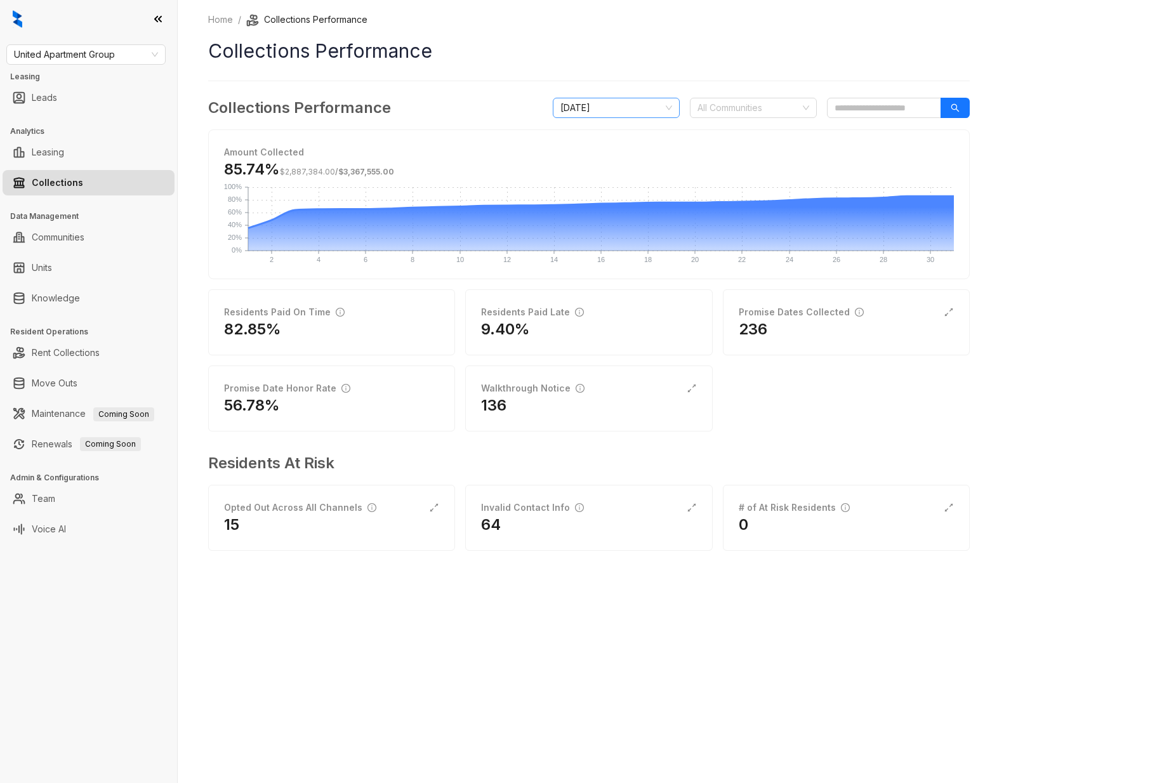
click at [619, 108] on span "July 2025" at bounding box center [616, 107] width 112 height 19
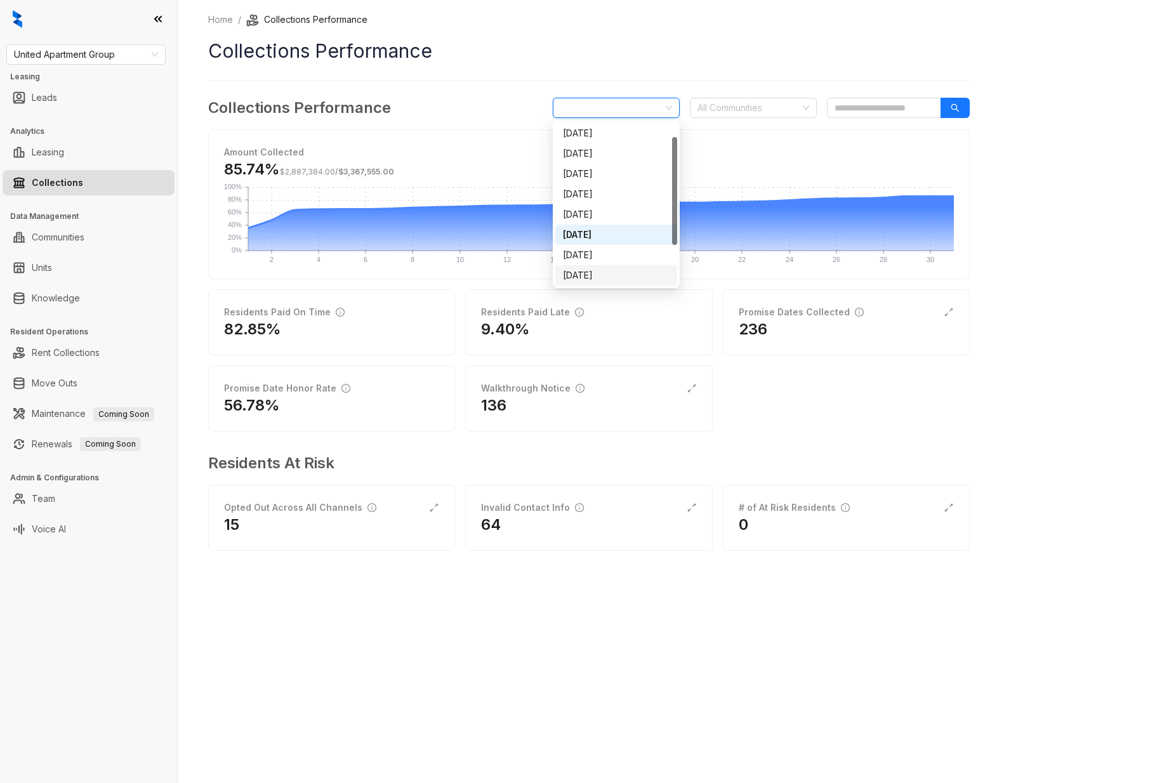
click at [612, 269] on div "September 2025" at bounding box center [616, 275] width 107 height 14
